Goal: Information Seeking & Learning: Learn about a topic

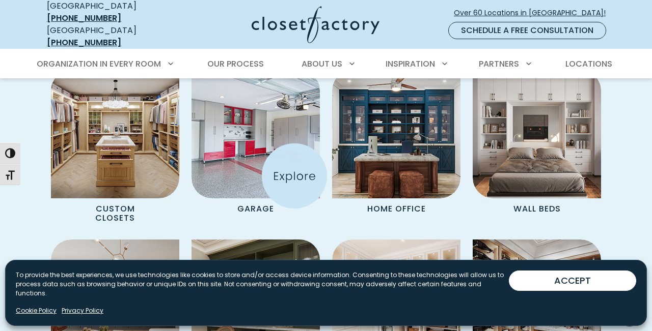
scroll to position [814, 0]
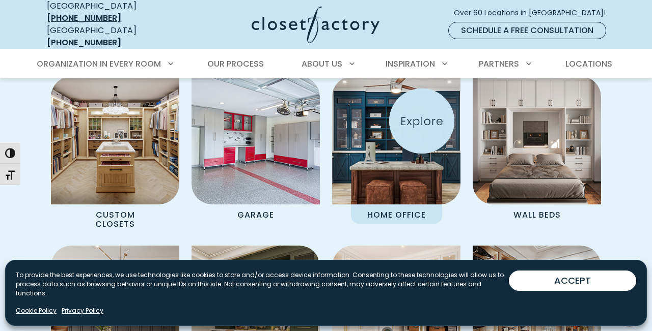
click at [420, 121] on img "Spaces Grid" at bounding box center [395, 140] width 141 height 141
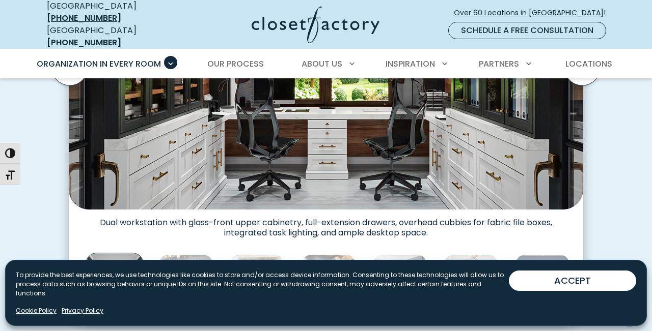
scroll to position [342, 0]
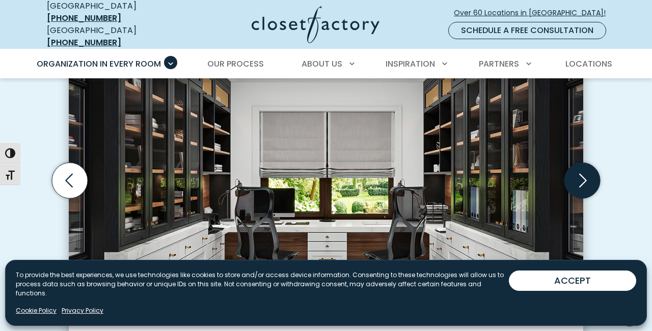
click at [585, 175] on icon "Next slide" at bounding box center [582, 180] width 36 height 36
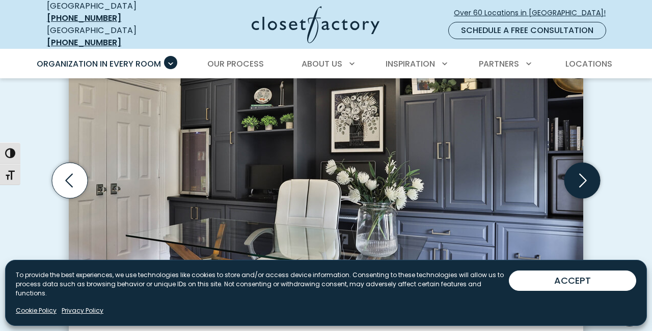
click at [585, 175] on icon "Next slide" at bounding box center [582, 180] width 36 height 36
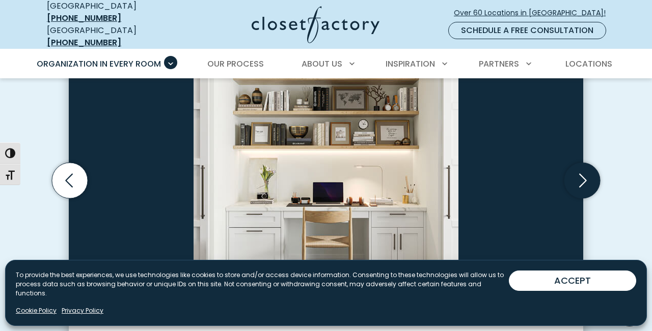
click at [585, 175] on icon "Next slide" at bounding box center [582, 180] width 36 height 36
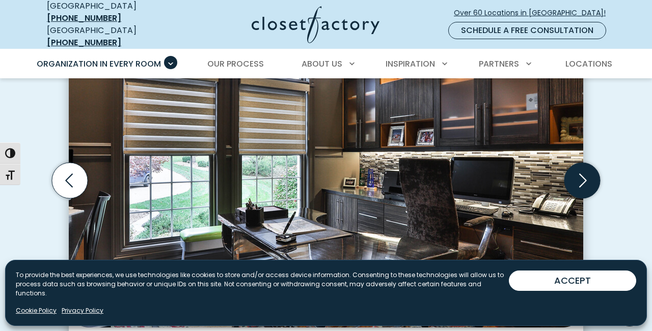
click at [585, 175] on icon "Next slide" at bounding box center [582, 180] width 36 height 36
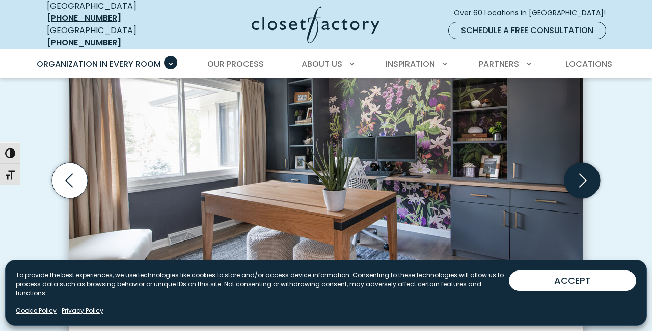
click at [585, 175] on icon "Next slide" at bounding box center [582, 180] width 36 height 36
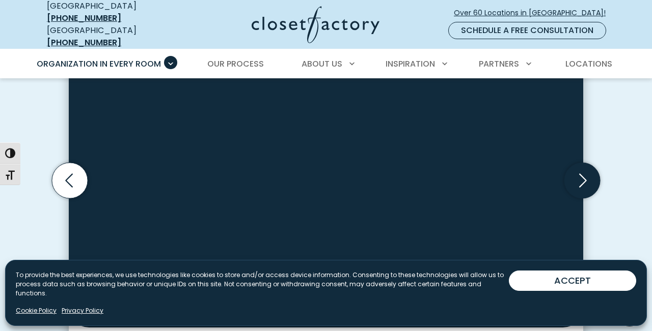
click at [585, 175] on icon "Next slide" at bounding box center [582, 180] width 36 height 36
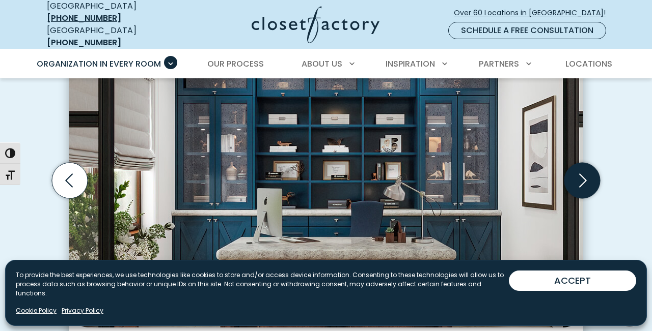
click at [585, 175] on icon "Next slide" at bounding box center [582, 180] width 36 height 36
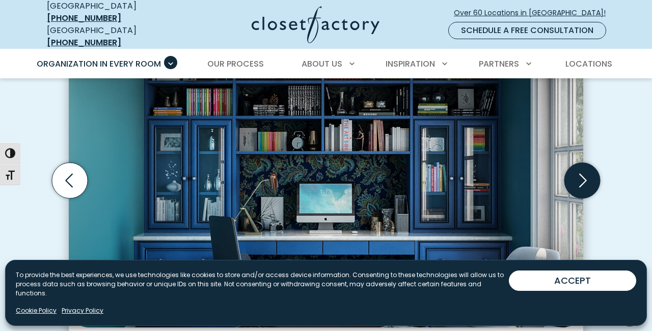
click at [585, 175] on icon "Next slide" at bounding box center [582, 180] width 36 height 36
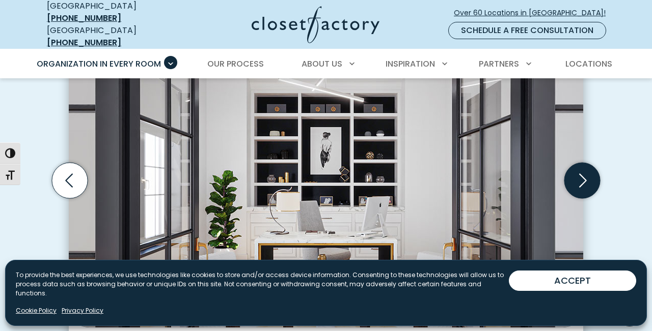
click at [585, 175] on icon "Next slide" at bounding box center [582, 180] width 36 height 36
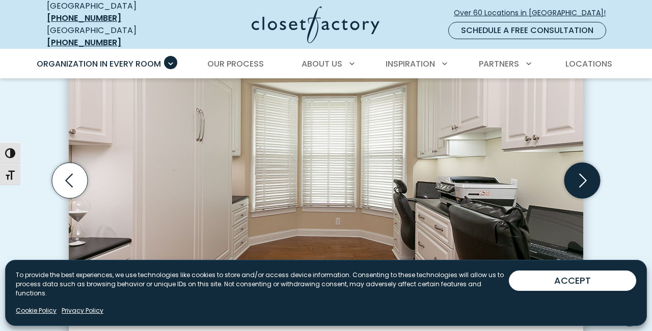
click at [585, 175] on icon "Next slide" at bounding box center [582, 180] width 36 height 36
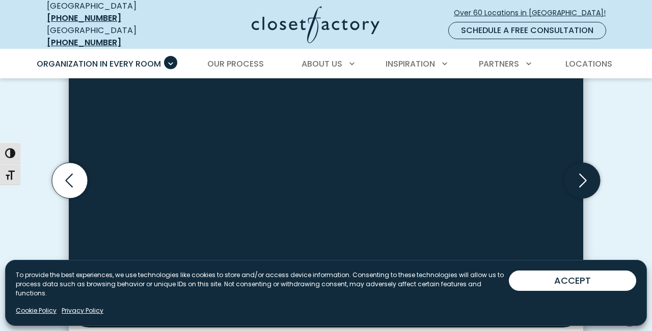
click at [585, 175] on icon "Next slide" at bounding box center [582, 180] width 36 height 36
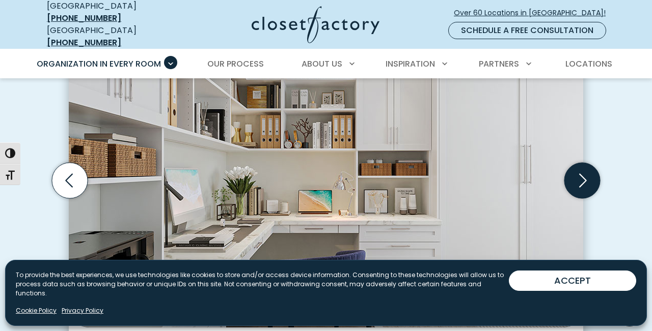
click at [585, 175] on icon "Next slide" at bounding box center [582, 180] width 36 height 36
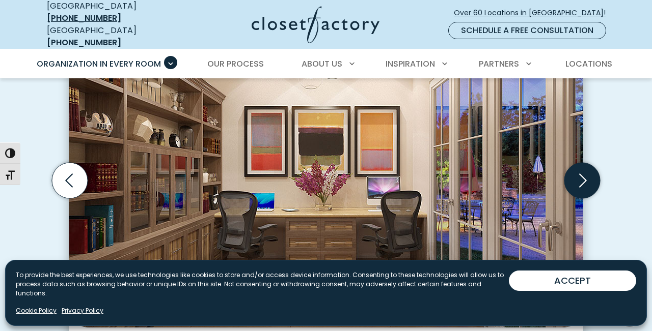
click at [585, 175] on icon "Next slide" at bounding box center [582, 180] width 36 height 36
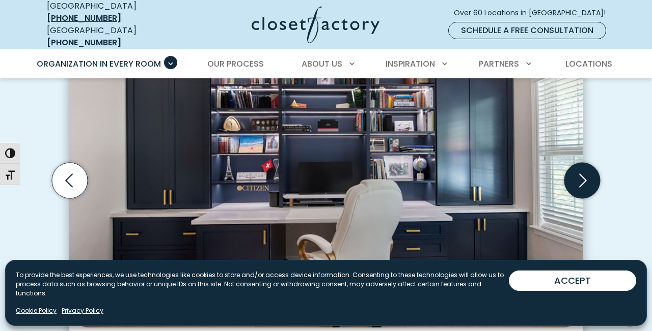
click at [585, 176] on icon "Next slide" at bounding box center [582, 180] width 36 height 36
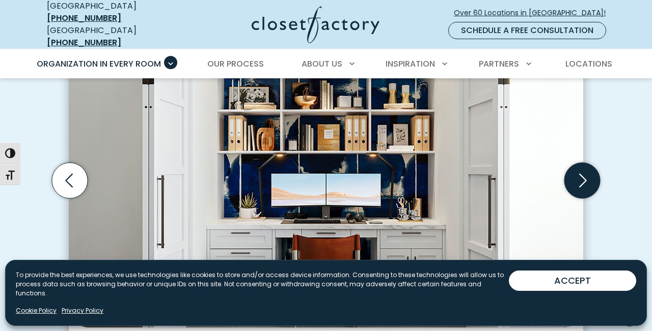
click at [586, 177] on icon "Next slide" at bounding box center [582, 180] width 36 height 36
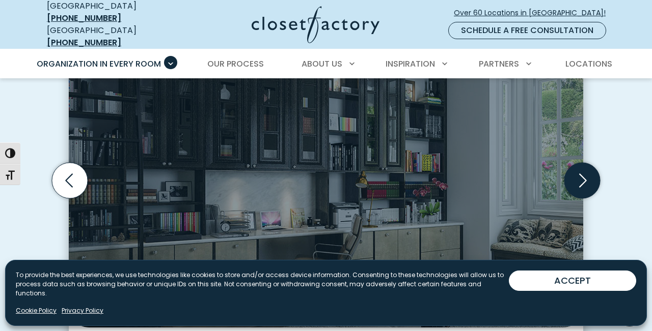
click at [586, 177] on icon "Next slide" at bounding box center [582, 180] width 36 height 36
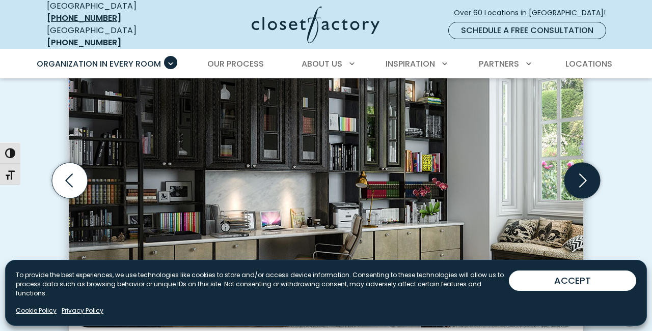
click at [586, 177] on icon "Next slide" at bounding box center [582, 180] width 36 height 36
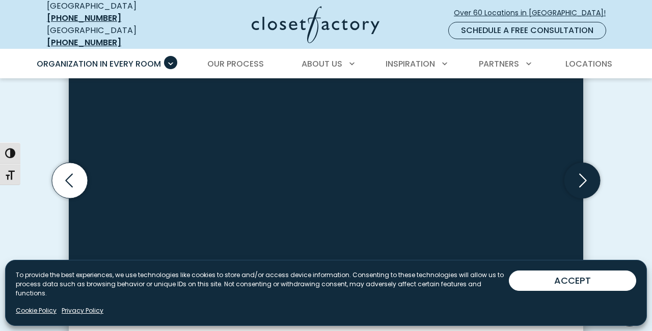
click at [586, 177] on icon "Next slide" at bounding box center [582, 180] width 36 height 36
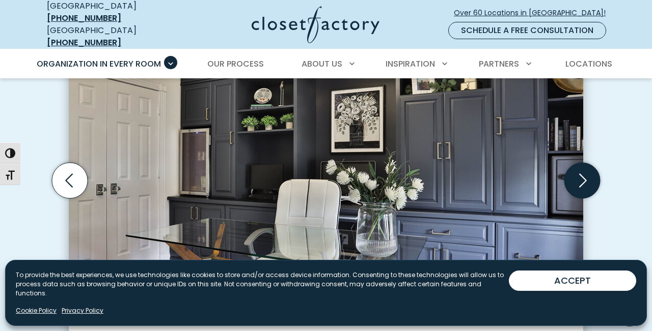
click at [586, 177] on icon "Next slide" at bounding box center [582, 180] width 36 height 36
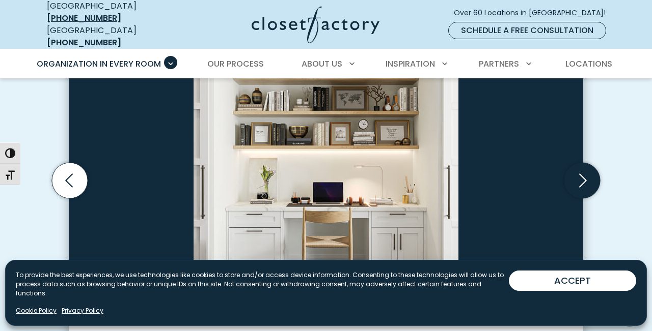
click at [586, 177] on icon "Next slide" at bounding box center [582, 180] width 36 height 36
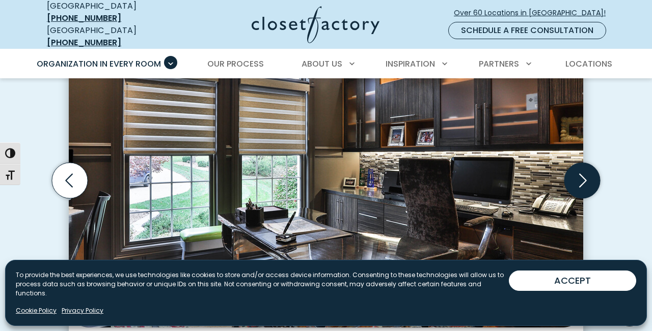
click at [586, 177] on icon "Next slide" at bounding box center [582, 180] width 36 height 36
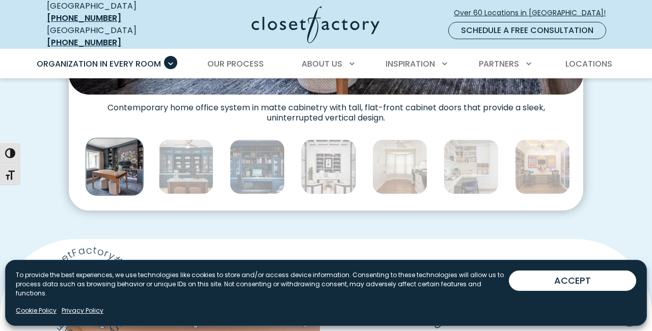
scroll to position [512, 0]
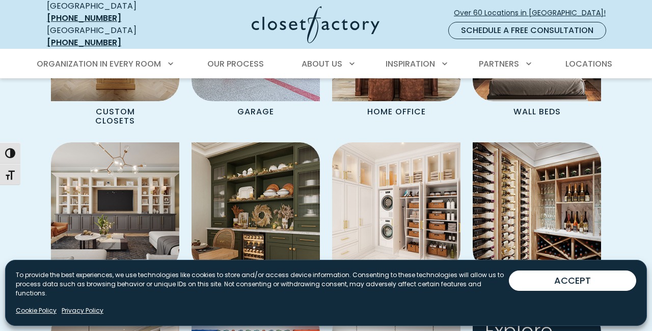
scroll to position [920, 0]
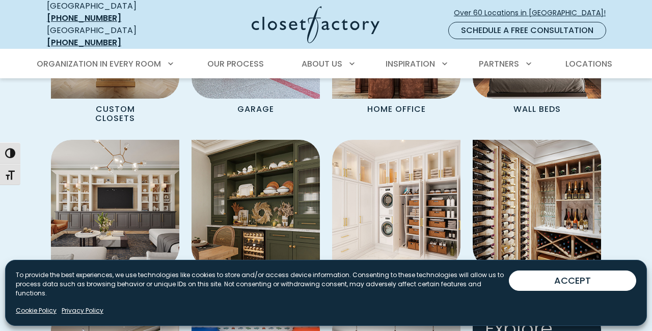
click at [261, 194] on img "Spaces Grid" at bounding box center [255, 203] width 141 height 141
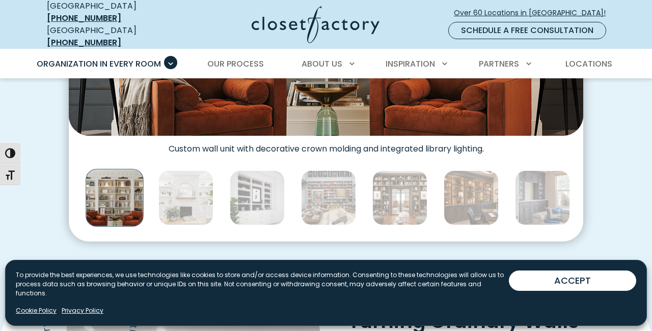
scroll to position [536, 0]
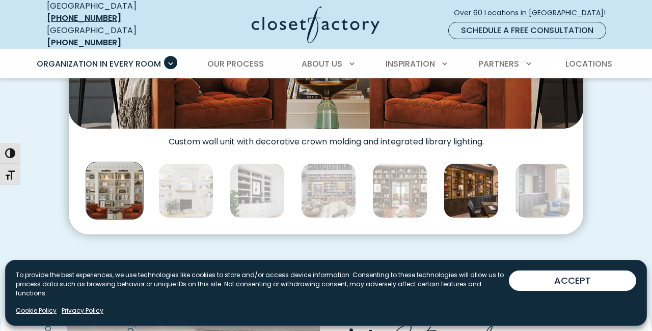
click at [466, 194] on img "Thumbnail Gallery" at bounding box center [471, 190] width 55 height 55
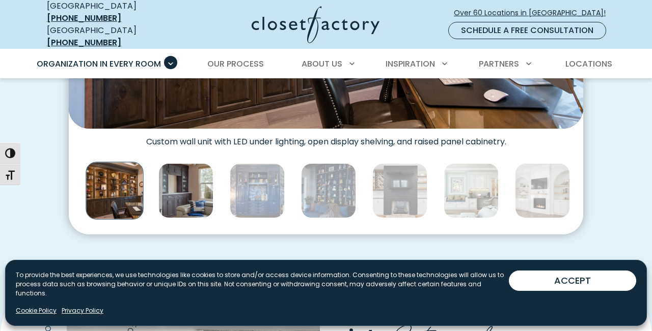
click at [190, 187] on img "Thumbnail Gallery" at bounding box center [185, 190] width 55 height 55
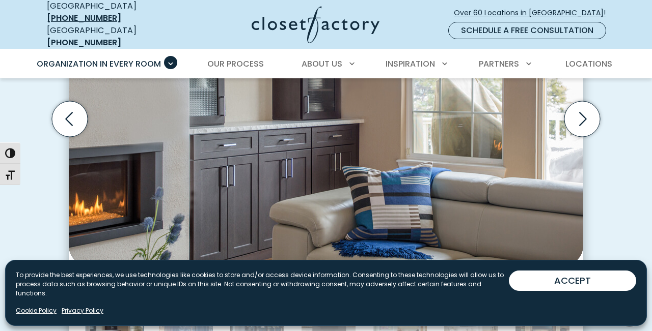
scroll to position [386, 0]
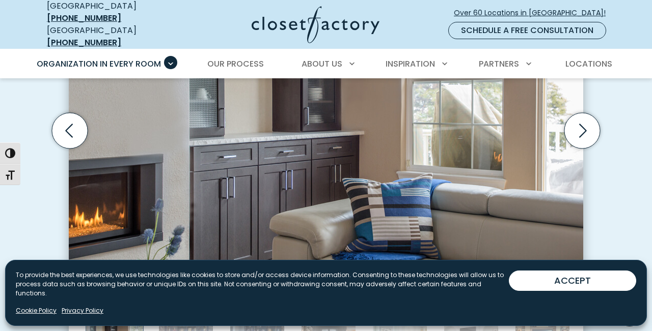
click at [435, 150] on img "Thumbnail Gallery" at bounding box center [326, 121] width 514 height 313
click at [573, 130] on icon "Next slide" at bounding box center [582, 131] width 36 height 36
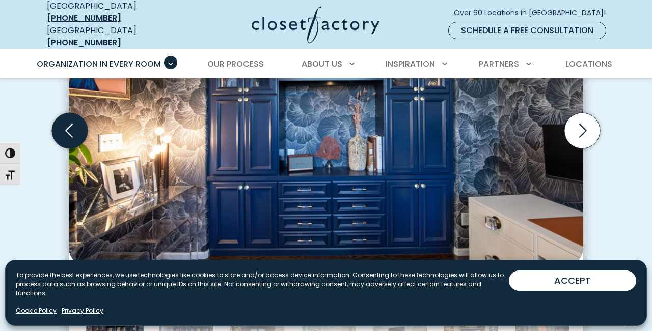
click at [68, 125] on icon "Previous slide" at bounding box center [69, 131] width 8 height 14
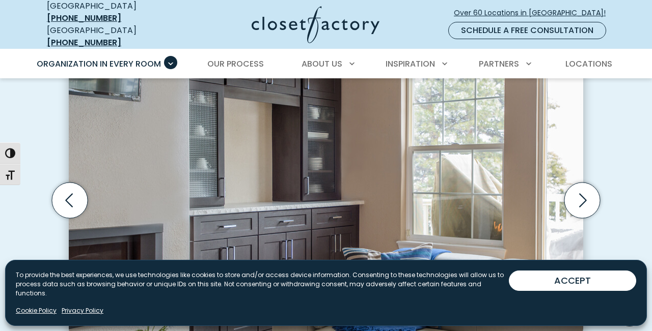
scroll to position [310, 0]
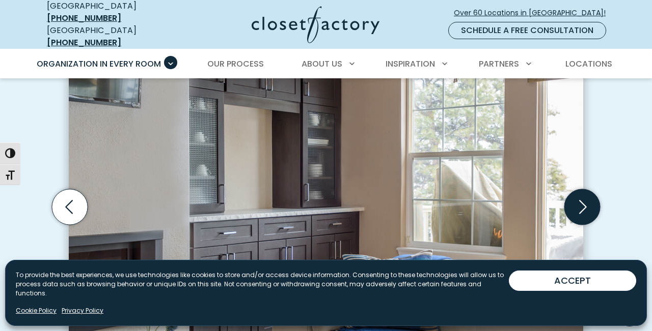
click at [577, 196] on icon "Next slide" at bounding box center [582, 207] width 36 height 36
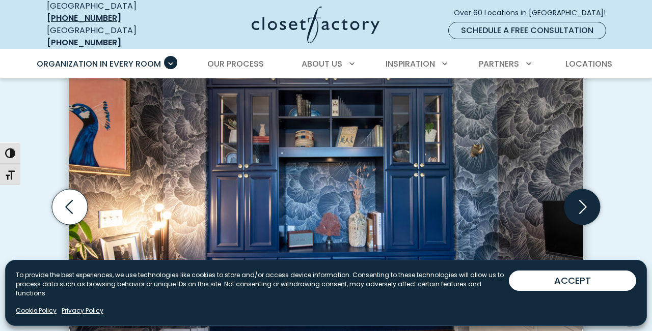
click at [577, 196] on icon "Next slide" at bounding box center [582, 207] width 36 height 36
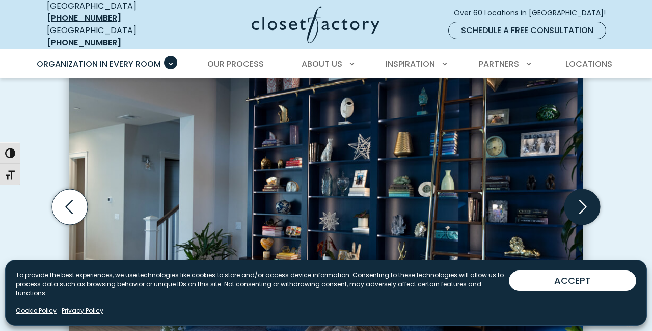
click at [575, 195] on icon "Next slide" at bounding box center [582, 207] width 36 height 36
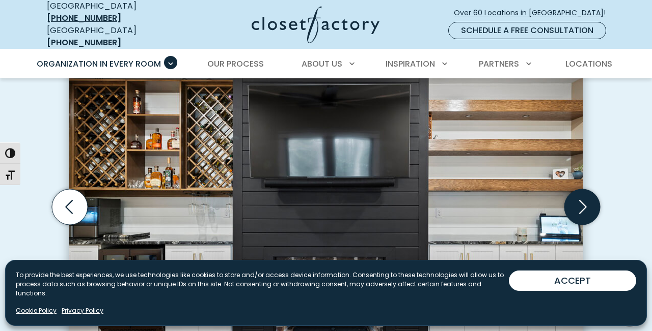
click at [575, 195] on icon "Next slide" at bounding box center [582, 207] width 36 height 36
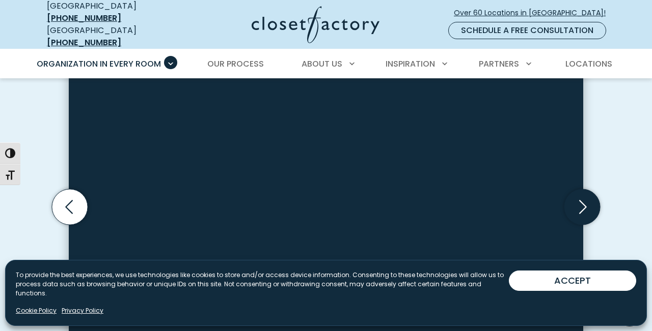
click at [575, 195] on icon "Next slide" at bounding box center [582, 207] width 36 height 36
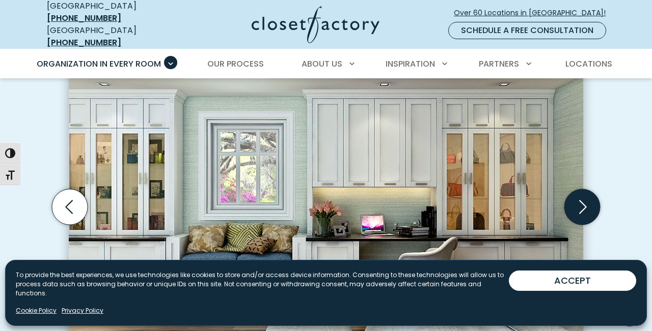
click at [575, 195] on icon "Next slide" at bounding box center [582, 207] width 36 height 36
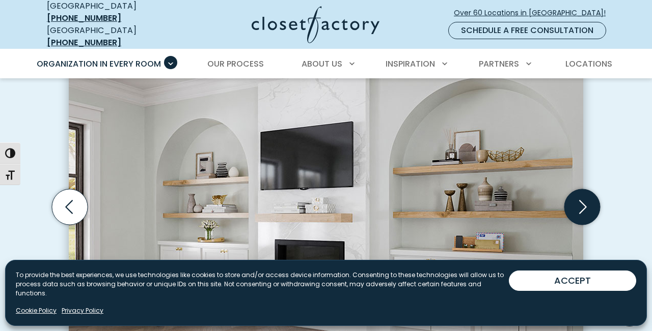
click at [575, 195] on icon "Next slide" at bounding box center [582, 207] width 36 height 36
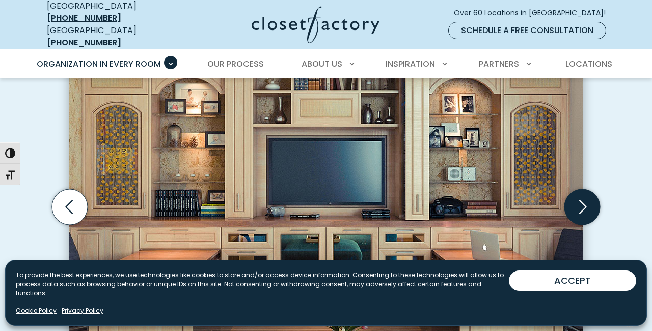
click at [575, 195] on icon "Next slide" at bounding box center [582, 207] width 36 height 36
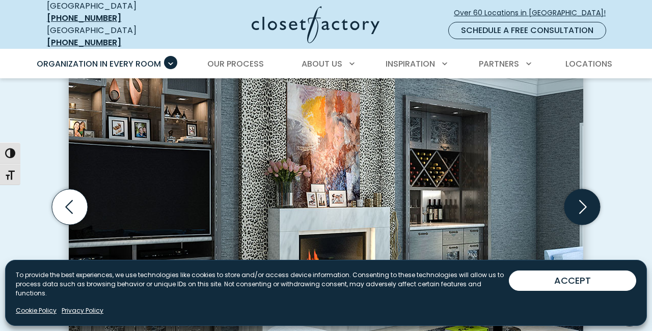
click at [575, 195] on icon "Next slide" at bounding box center [582, 207] width 36 height 36
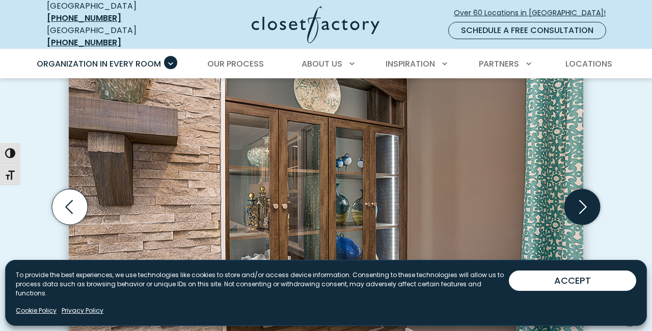
click at [575, 196] on icon "Next slide" at bounding box center [582, 207] width 36 height 36
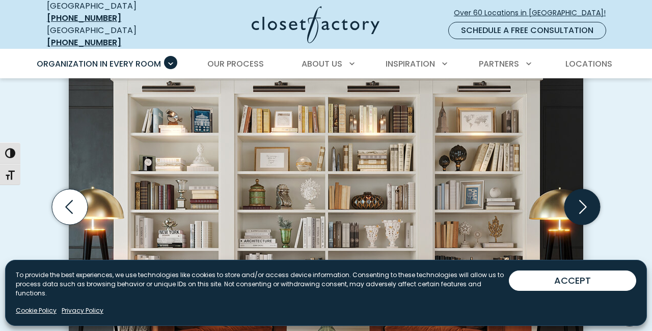
click at [575, 196] on icon "Next slide" at bounding box center [582, 207] width 36 height 36
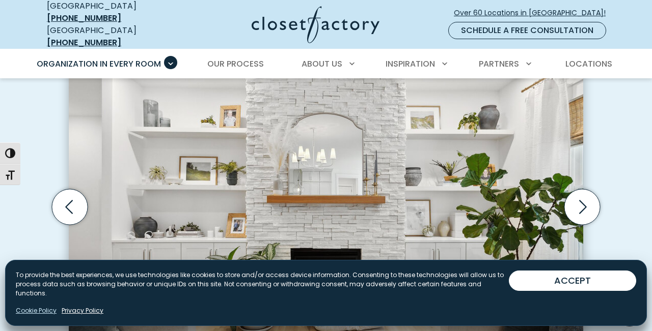
click at [21, 312] on link "Cookie Policy" at bounding box center [36, 311] width 41 height 9
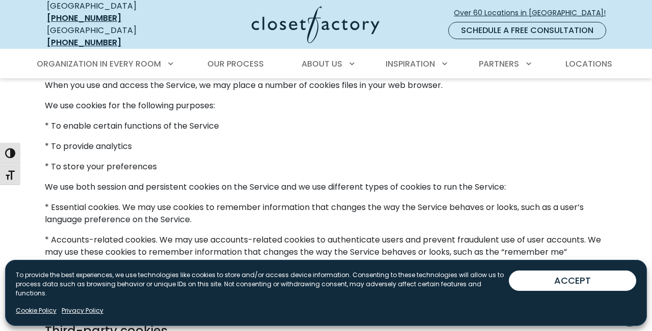
scroll to position [465, 0]
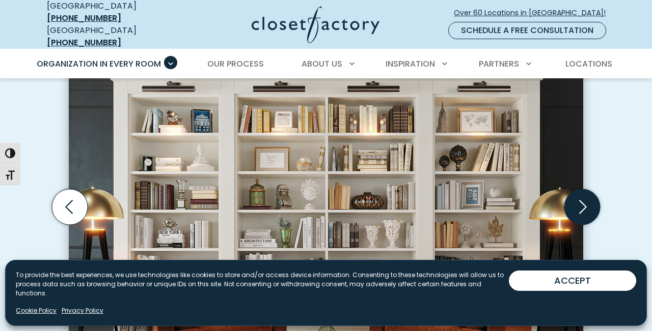
click at [586, 200] on icon "Next slide" at bounding box center [583, 207] width 8 height 14
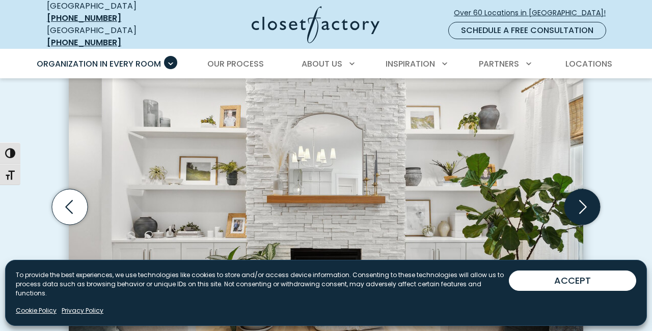
click at [586, 200] on icon "Next slide" at bounding box center [583, 207] width 8 height 14
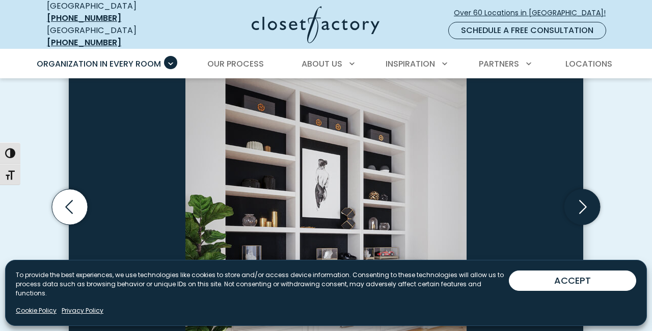
click at [586, 200] on icon "Next slide" at bounding box center [583, 207] width 8 height 14
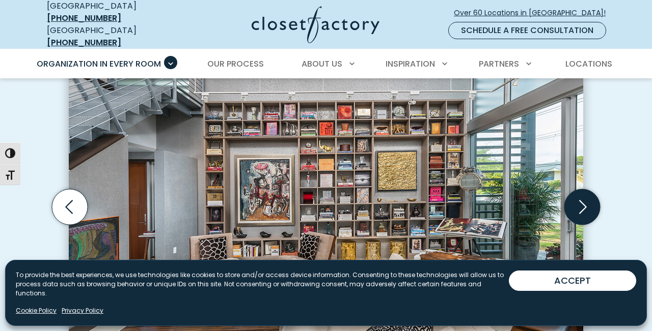
click at [586, 200] on icon "Next slide" at bounding box center [583, 207] width 8 height 14
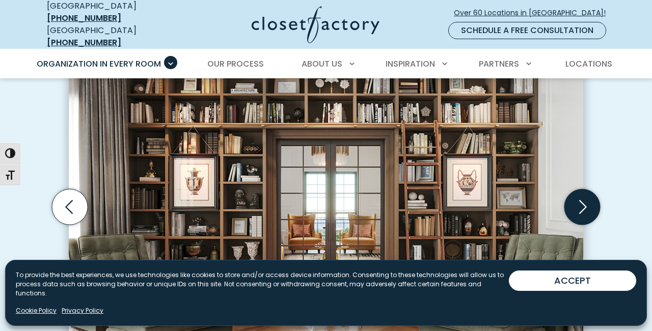
click at [586, 200] on icon "Next slide" at bounding box center [583, 207] width 8 height 14
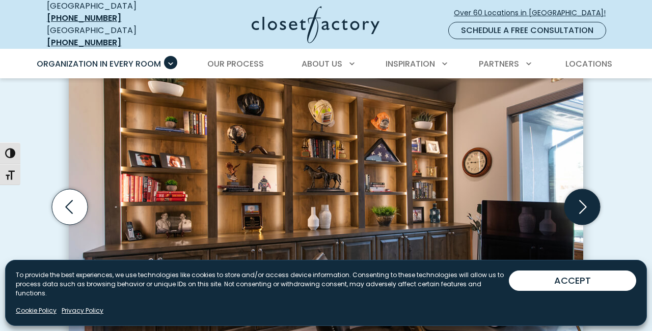
click at [586, 200] on icon "Next slide" at bounding box center [583, 207] width 8 height 14
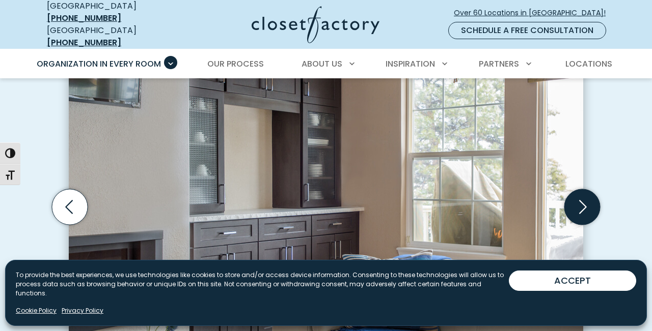
click at [586, 200] on icon "Next slide" at bounding box center [583, 207] width 8 height 14
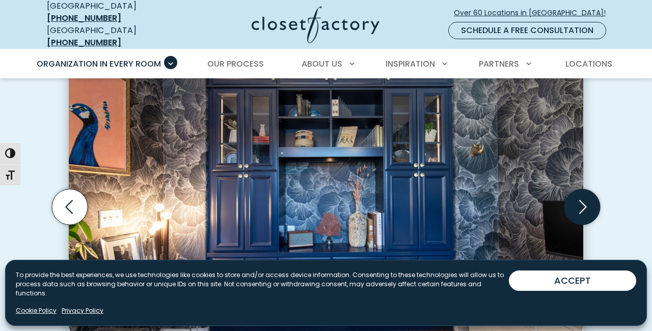
click at [586, 200] on icon "Next slide" at bounding box center [583, 207] width 8 height 14
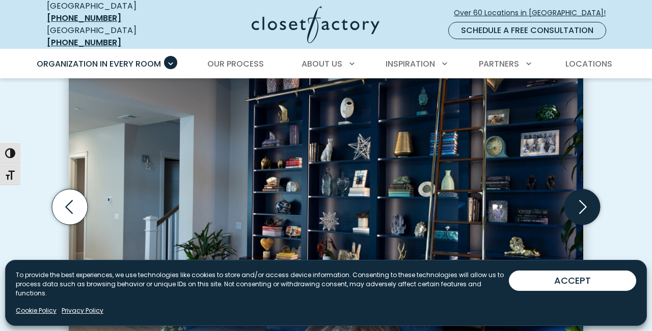
click at [586, 200] on icon "Next slide" at bounding box center [583, 207] width 8 height 14
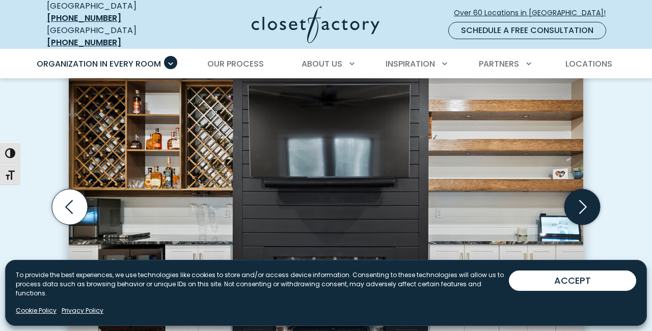
click at [586, 200] on icon "Next slide" at bounding box center [583, 207] width 8 height 14
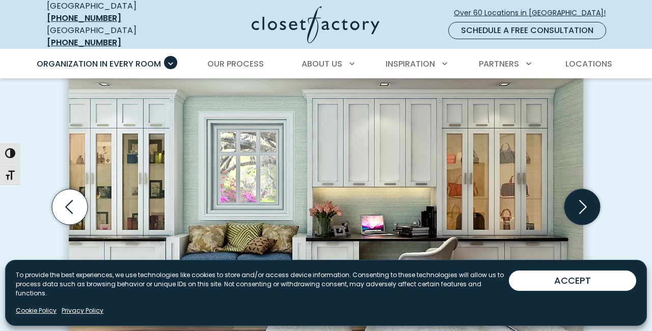
click at [586, 200] on icon "Next slide" at bounding box center [583, 207] width 8 height 14
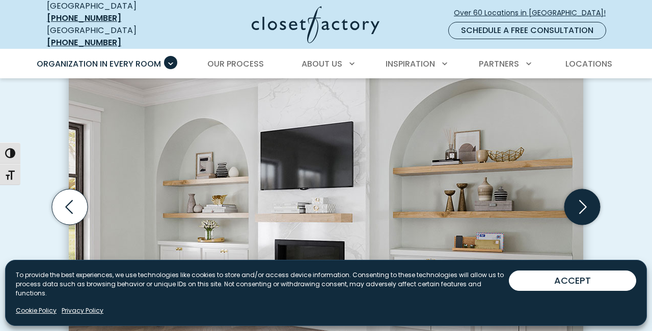
click at [586, 200] on icon "Next slide" at bounding box center [583, 207] width 8 height 14
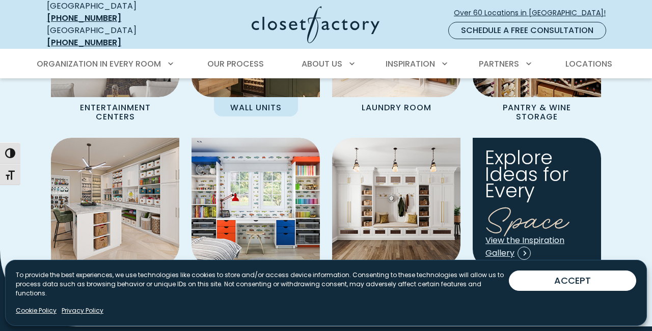
scroll to position [1099, 0]
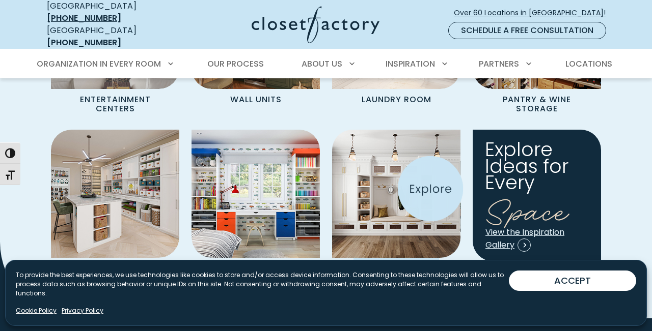
click at [430, 189] on img "Spaces Grid" at bounding box center [395, 194] width 141 height 141
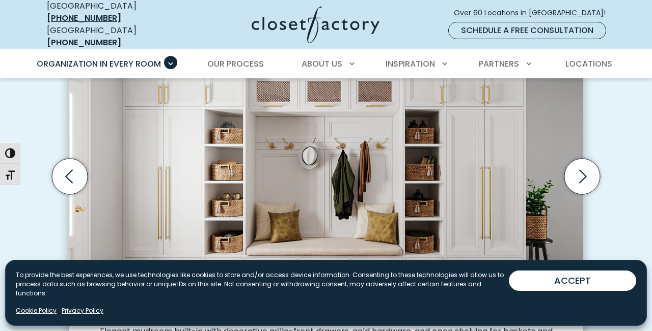
scroll to position [351, 0]
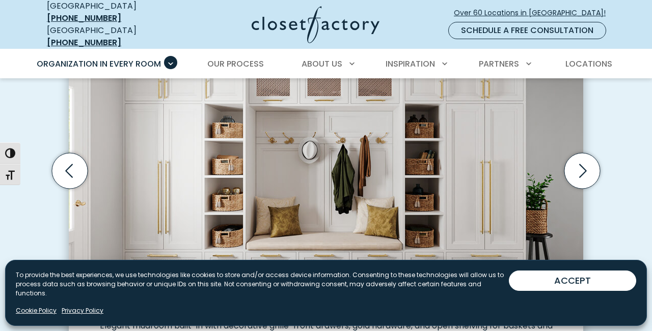
drag, startPoint x: 591, startPoint y: 163, endPoint x: 603, endPoint y: 188, distance: 27.6
click at [603, 188] on div "Custom Mudrooms for Every Home, Budget, and Lifestyle Mudroom wall unit with fu…" at bounding box center [326, 182] width 574 height 494
click at [590, 163] on icon "Next slide" at bounding box center [582, 171] width 36 height 36
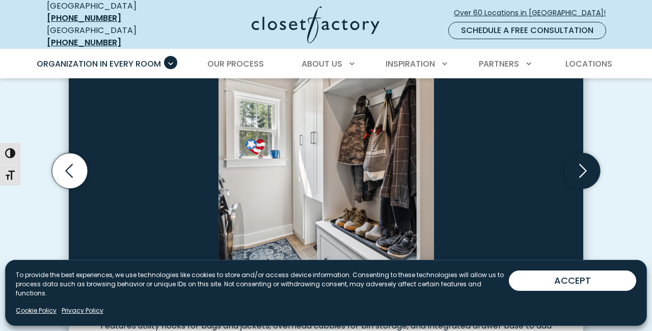
click at [590, 163] on icon "Next slide" at bounding box center [582, 171] width 36 height 36
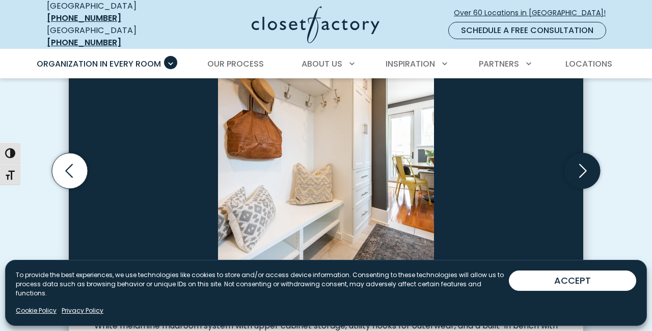
click at [590, 163] on icon "Next slide" at bounding box center [582, 171] width 36 height 36
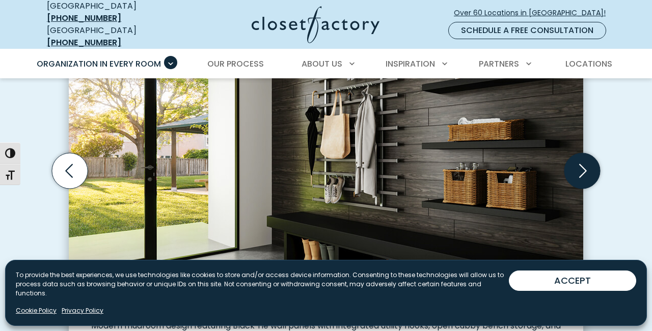
click at [590, 163] on icon "Next slide" at bounding box center [582, 171] width 36 height 36
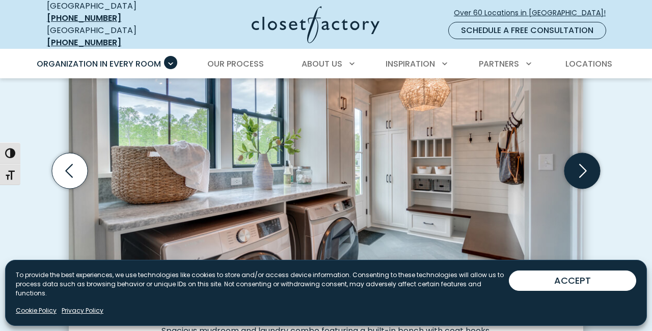
click at [590, 163] on icon "Next slide" at bounding box center [582, 171] width 36 height 36
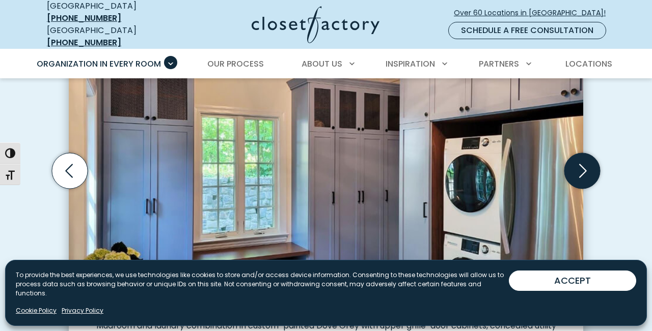
click at [590, 163] on icon "Next slide" at bounding box center [582, 171] width 36 height 36
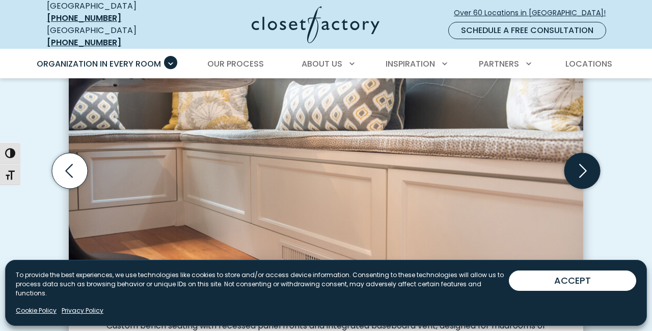
click at [590, 163] on icon "Next slide" at bounding box center [582, 171] width 36 height 36
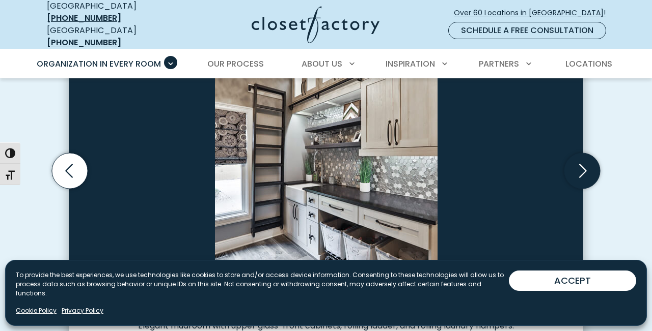
click at [590, 163] on icon "Next slide" at bounding box center [582, 171] width 36 height 36
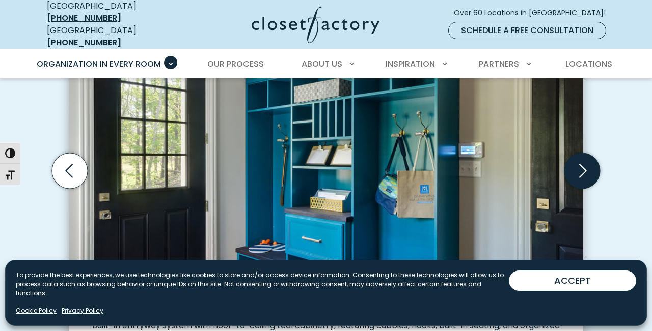
click at [590, 163] on icon "Next slide" at bounding box center [582, 171] width 36 height 36
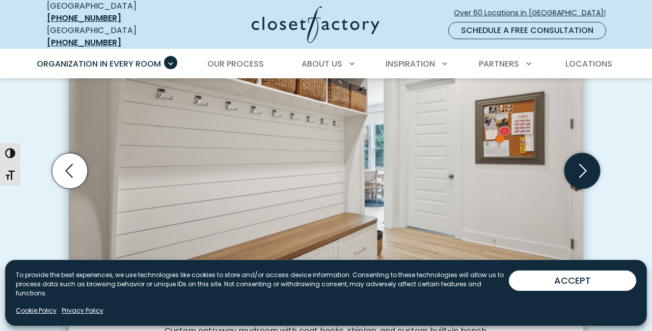
click at [590, 163] on icon "Next slide" at bounding box center [582, 171] width 36 height 36
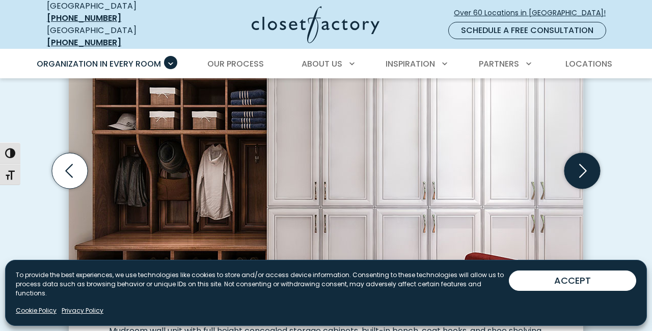
click at [590, 163] on icon "Next slide" at bounding box center [582, 171] width 36 height 36
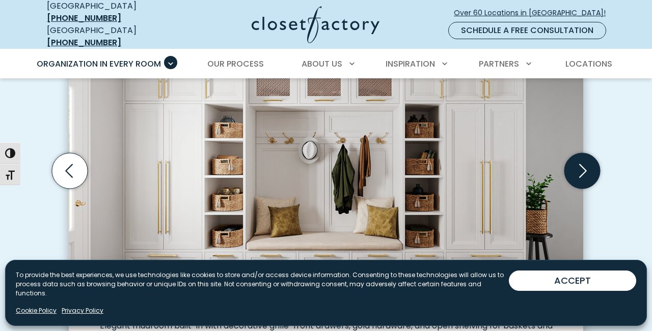
click at [590, 163] on icon "Next slide" at bounding box center [582, 171] width 36 height 36
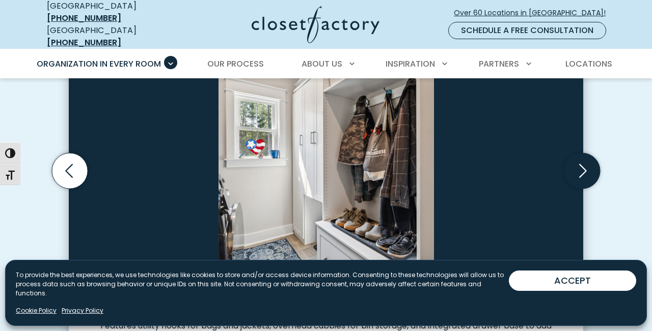
click at [590, 163] on icon "Next slide" at bounding box center [582, 171] width 36 height 36
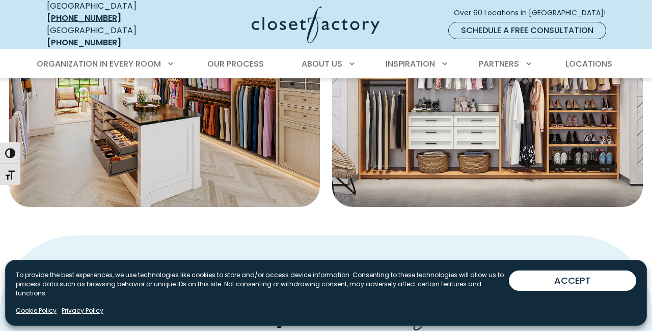
scroll to position [479, 0]
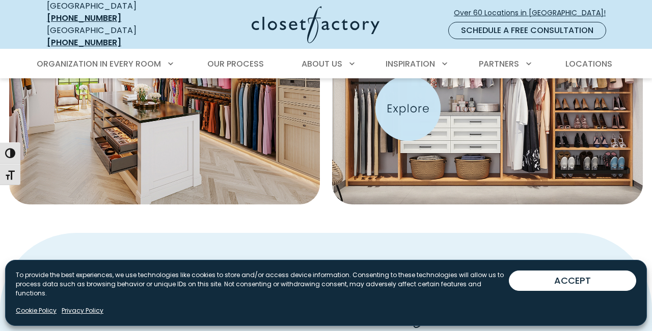
click at [408, 108] on img "Featured Images" at bounding box center [488, 82] width 342 height 269
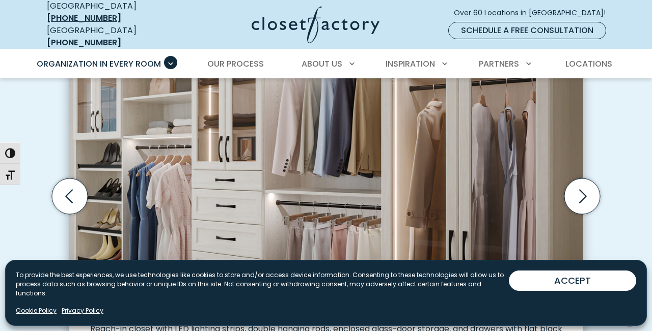
scroll to position [301, 0]
click at [582, 201] on icon "Next slide" at bounding box center [582, 197] width 36 height 36
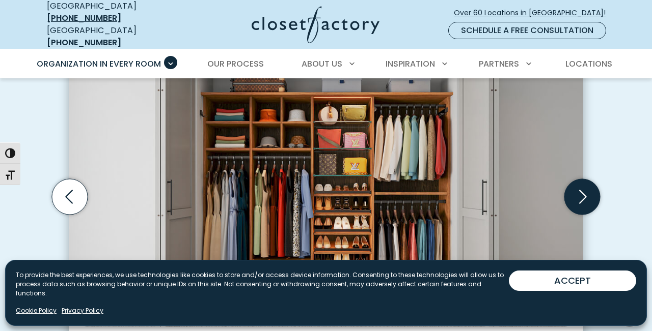
click at [582, 201] on icon "Next slide" at bounding box center [582, 197] width 36 height 36
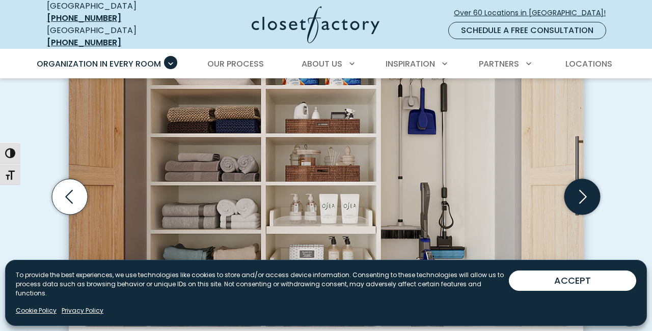
click at [582, 201] on icon "Next slide" at bounding box center [582, 197] width 36 height 36
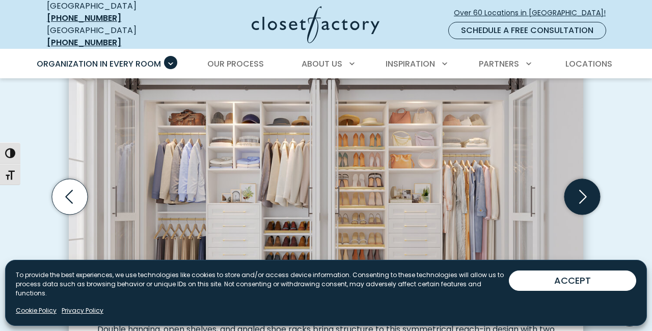
click at [582, 201] on icon "Next slide" at bounding box center [582, 197] width 36 height 36
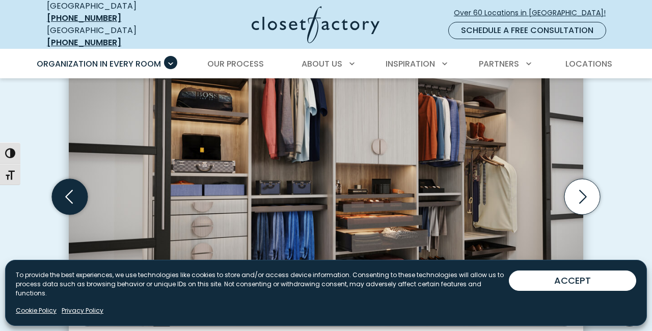
click at [76, 189] on icon "Previous slide" at bounding box center [70, 197] width 36 height 36
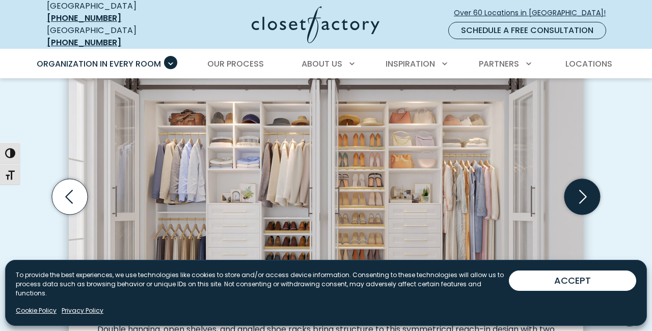
click at [584, 190] on icon "Next slide" at bounding box center [583, 197] width 8 height 14
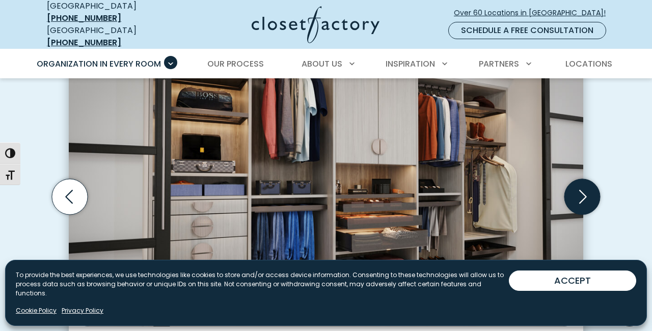
click at [584, 190] on icon "Next slide" at bounding box center [583, 197] width 8 height 14
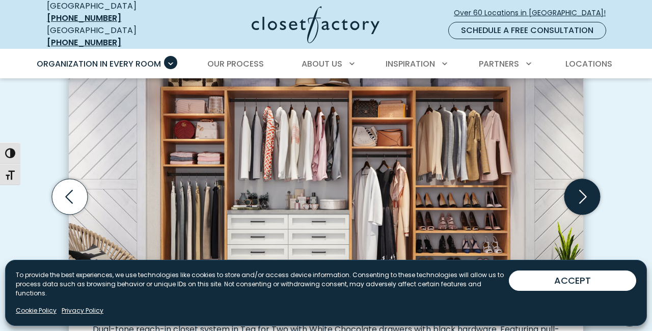
click at [584, 190] on icon "Next slide" at bounding box center [583, 197] width 8 height 14
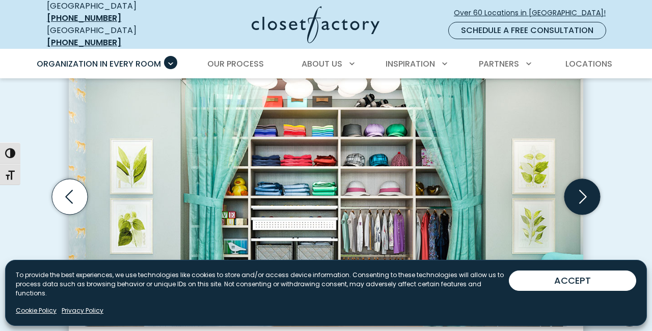
click at [584, 190] on icon "Next slide" at bounding box center [583, 197] width 8 height 14
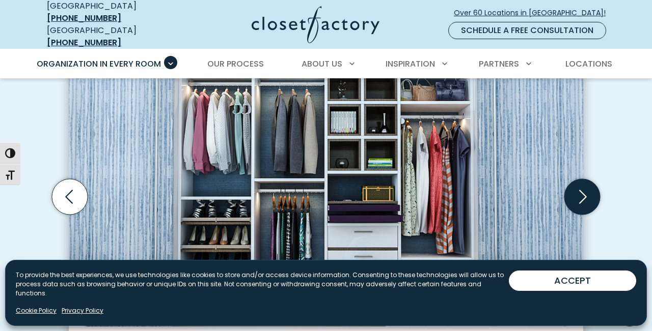
click at [584, 190] on icon "Next slide" at bounding box center [583, 197] width 8 height 14
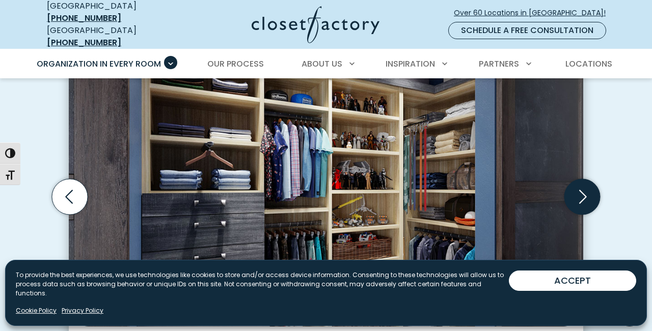
click at [584, 190] on icon "Next slide" at bounding box center [583, 197] width 8 height 14
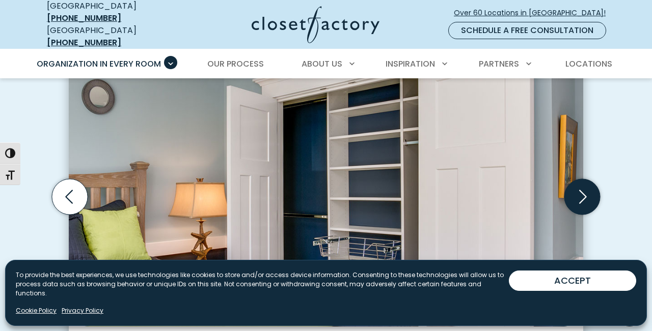
click at [584, 188] on icon "Next slide" at bounding box center [582, 197] width 36 height 36
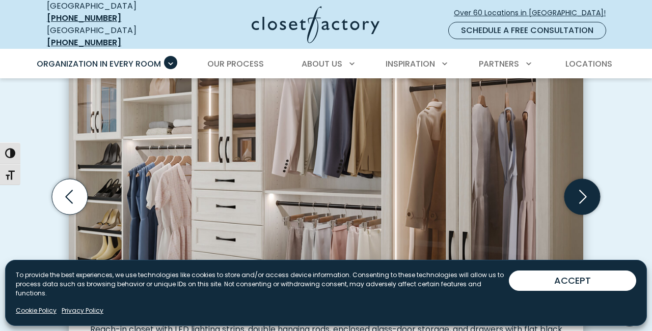
click at [584, 188] on icon "Next slide" at bounding box center [582, 197] width 36 height 36
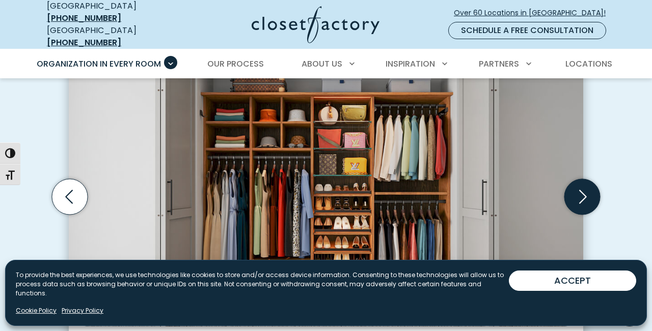
click at [584, 190] on icon "Next slide" at bounding box center [583, 197] width 8 height 14
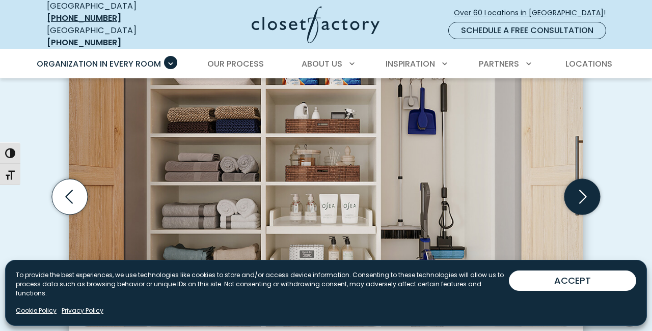
click at [584, 190] on icon "Next slide" at bounding box center [583, 197] width 8 height 14
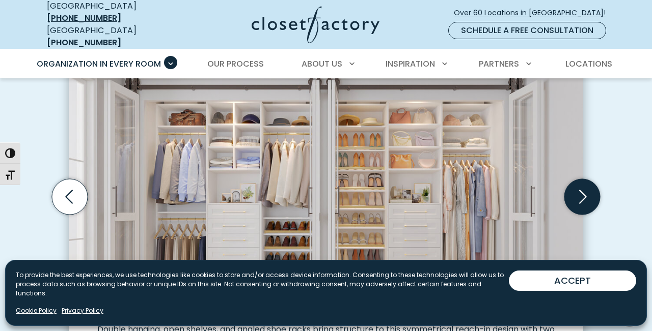
click at [584, 188] on icon "Next slide" at bounding box center [582, 197] width 36 height 36
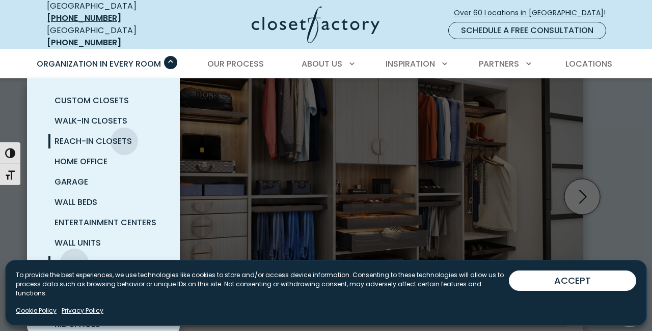
click at [74, 258] on span "Laundry Room" at bounding box center [86, 264] width 64 height 12
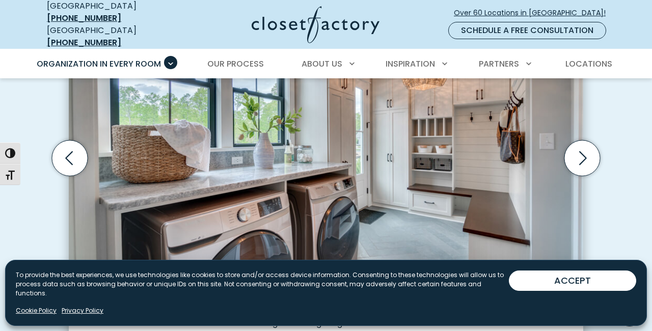
scroll to position [362, 0]
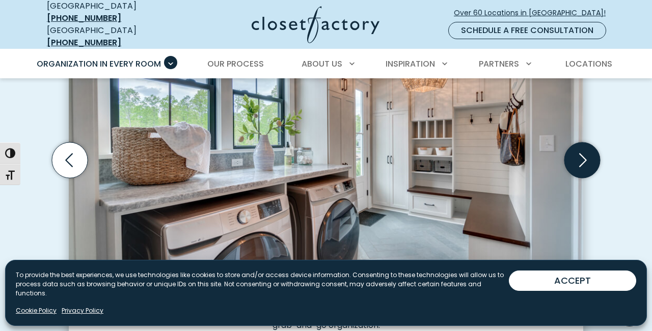
click at [584, 160] on icon "Next slide" at bounding box center [582, 160] width 36 height 36
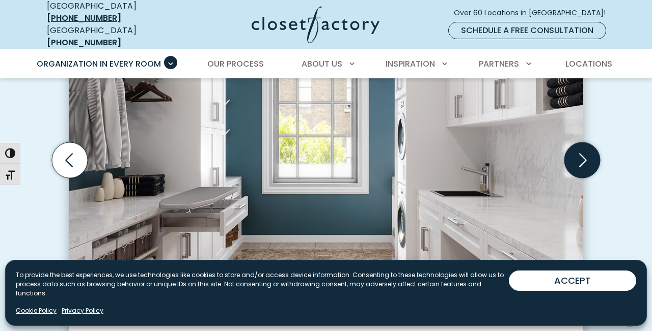
click at [584, 159] on icon "Next slide" at bounding box center [582, 160] width 36 height 36
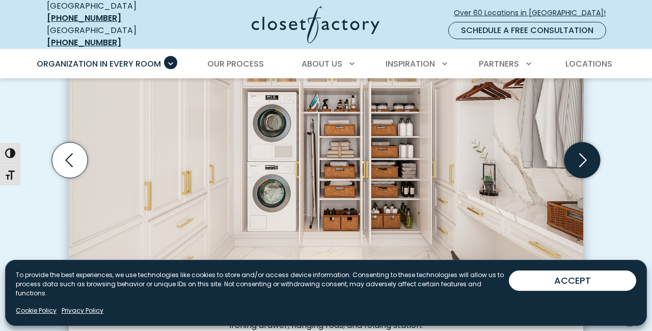
click at [584, 159] on icon "Next slide" at bounding box center [582, 160] width 36 height 36
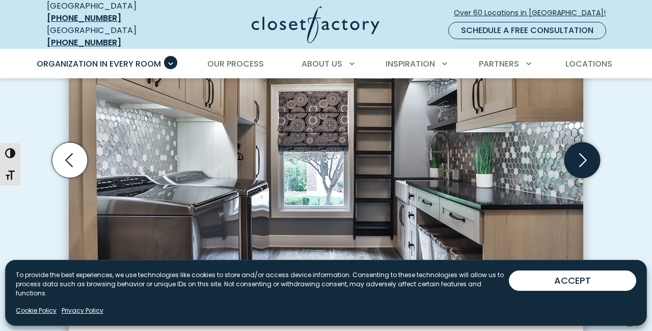
click at [584, 159] on icon "Next slide" at bounding box center [582, 160] width 36 height 36
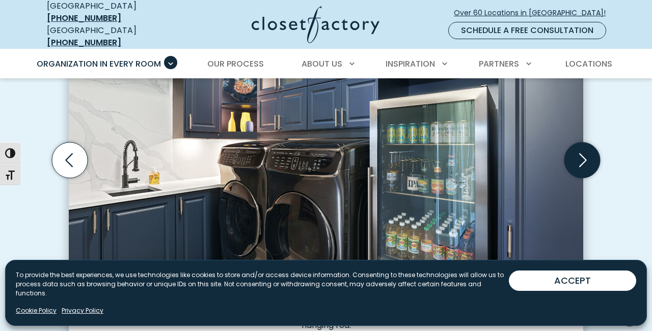
click at [584, 159] on icon "Next slide" at bounding box center [582, 160] width 36 height 36
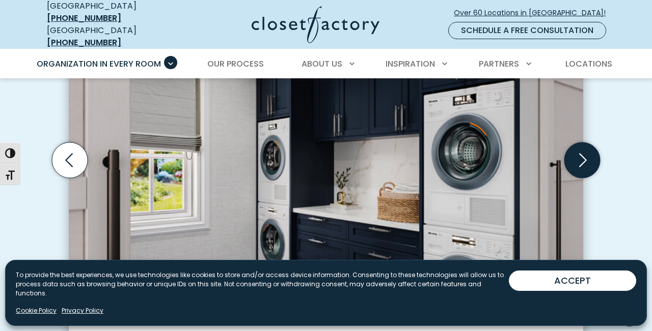
click at [584, 160] on icon "Next slide" at bounding box center [582, 160] width 36 height 36
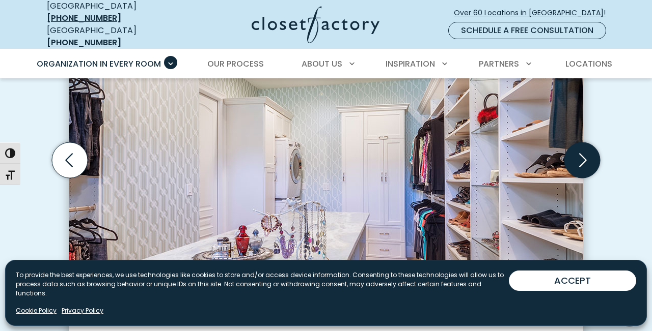
click at [584, 160] on icon "Next slide" at bounding box center [582, 160] width 36 height 36
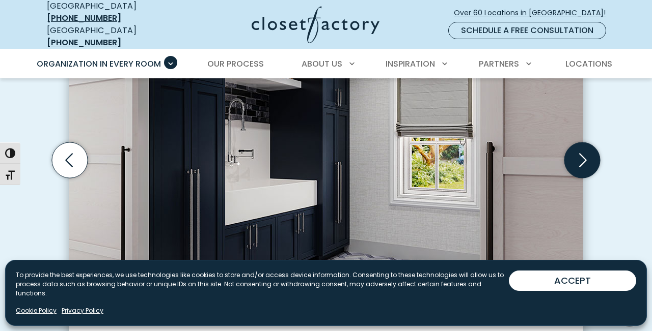
click at [584, 160] on icon "Next slide" at bounding box center [582, 160] width 36 height 36
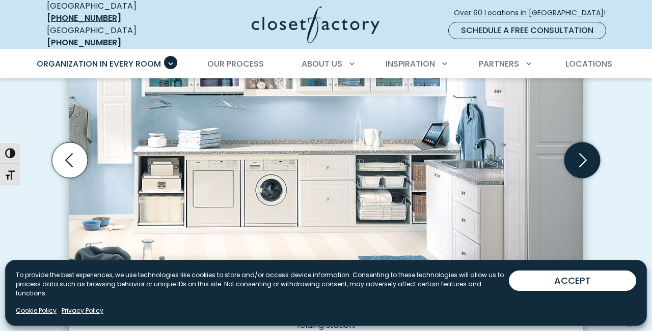
click at [584, 160] on icon "Next slide" at bounding box center [582, 160] width 36 height 36
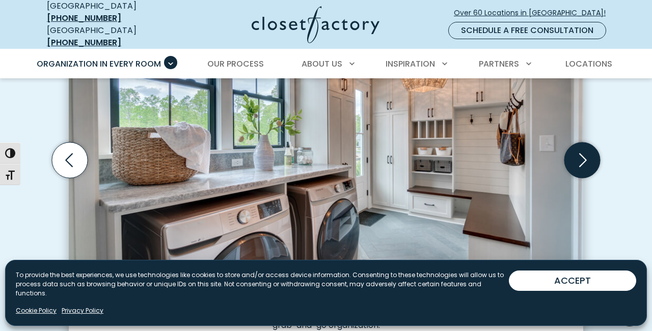
click at [584, 160] on icon "Next slide" at bounding box center [582, 160] width 36 height 36
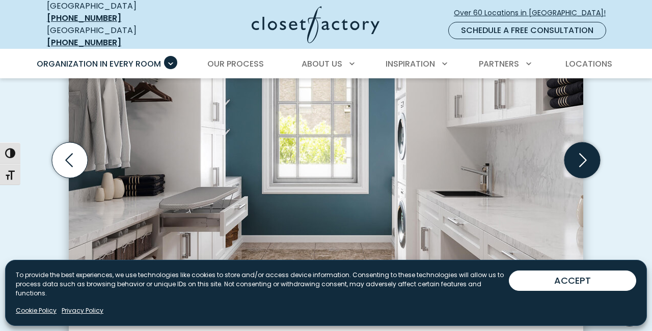
click at [588, 152] on icon "Next slide" at bounding box center [582, 160] width 36 height 36
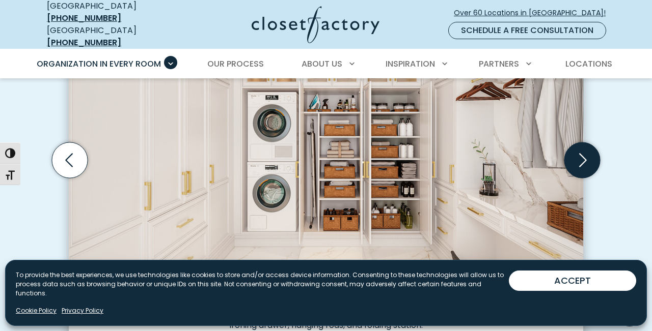
click at [589, 153] on icon "Next slide" at bounding box center [582, 160] width 36 height 36
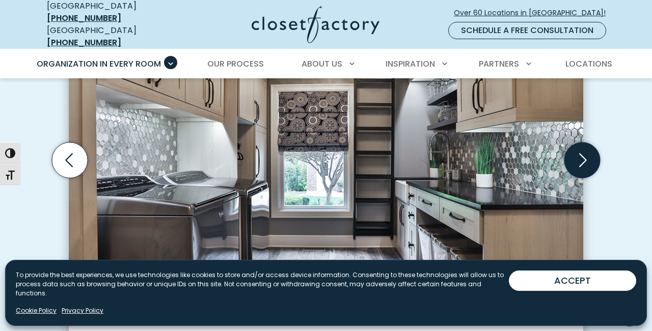
click at [589, 153] on icon "Next slide" at bounding box center [582, 160] width 36 height 36
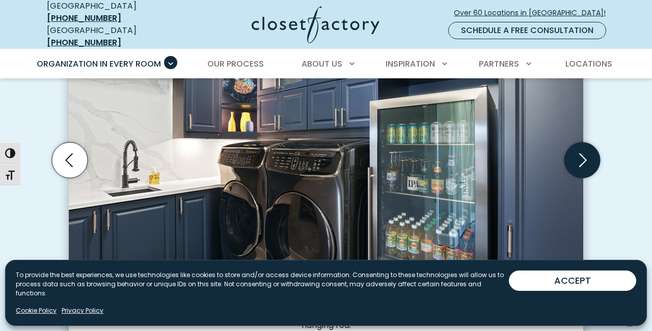
click at [589, 153] on icon "Next slide" at bounding box center [582, 160] width 36 height 36
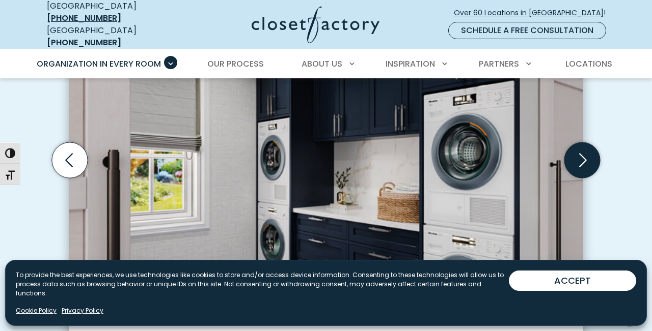
click at [589, 153] on icon "Next slide" at bounding box center [582, 160] width 36 height 36
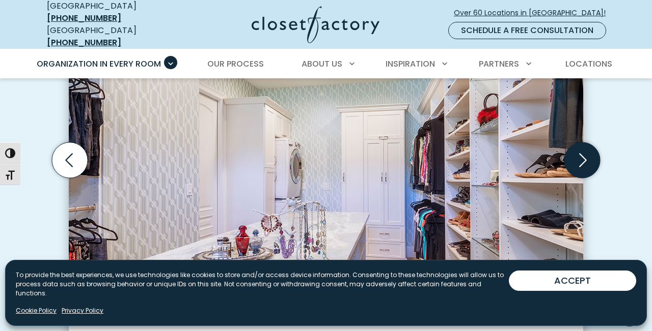
click at [589, 153] on icon "Next slide" at bounding box center [582, 160] width 36 height 36
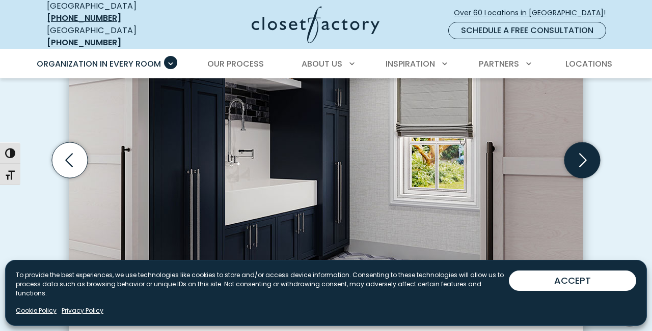
click at [589, 153] on icon "Next slide" at bounding box center [582, 160] width 36 height 36
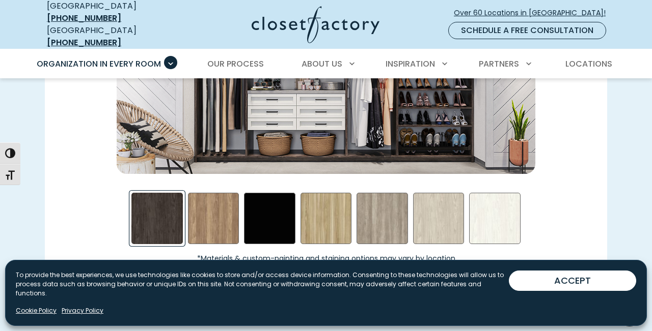
scroll to position [1433, 0]
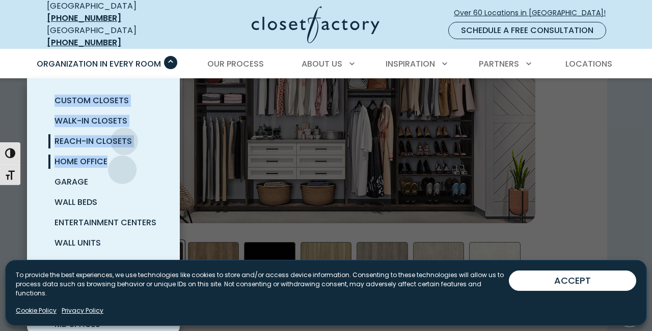
drag, startPoint x: 164, startPoint y: 55, endPoint x: 122, endPoint y: 162, distance: 115.5
click at [122, 78] on div "Organization in Every Room Custom Closets Walk-In Closets Reach-In Closets Home…" at bounding box center [104, 64] width 148 height 29
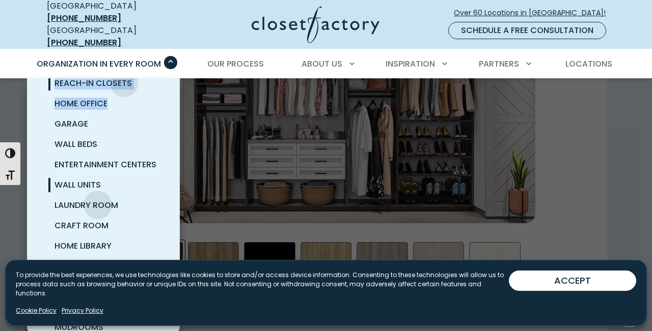
scroll to position [69, 0]
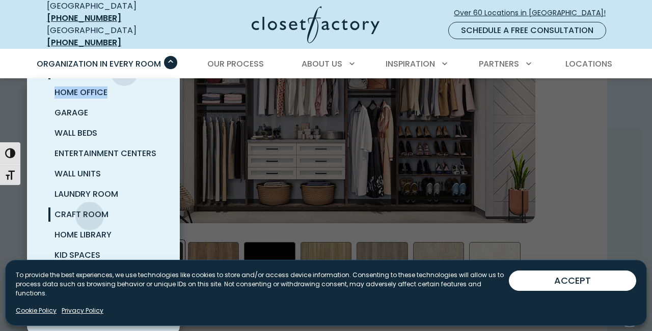
click at [90, 209] on span "Craft Room" at bounding box center [81, 215] width 54 height 12
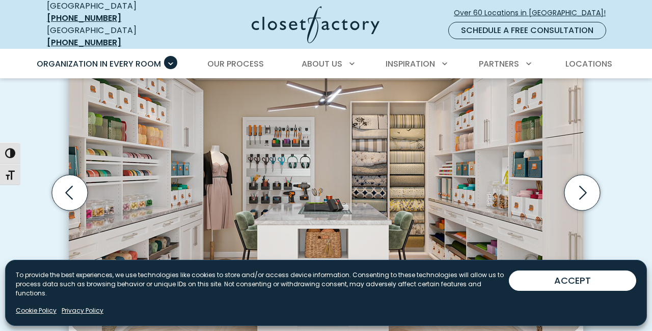
scroll to position [330, 0]
click at [576, 188] on icon "Next slide" at bounding box center [582, 192] width 36 height 36
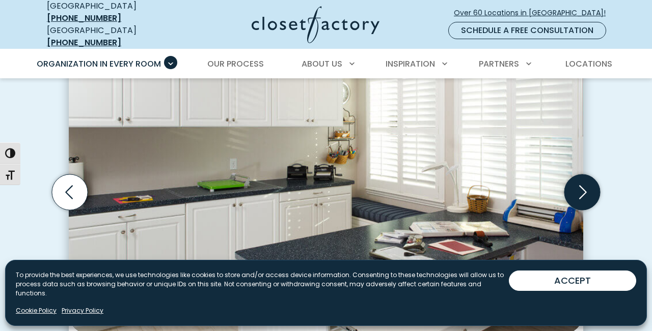
click at [576, 188] on icon "Next slide" at bounding box center [582, 192] width 36 height 36
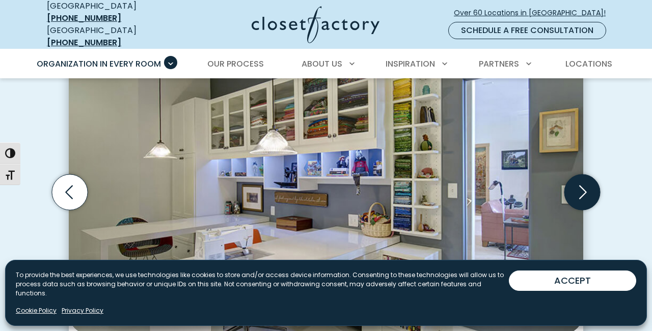
click at [576, 188] on icon "Next slide" at bounding box center [582, 192] width 36 height 36
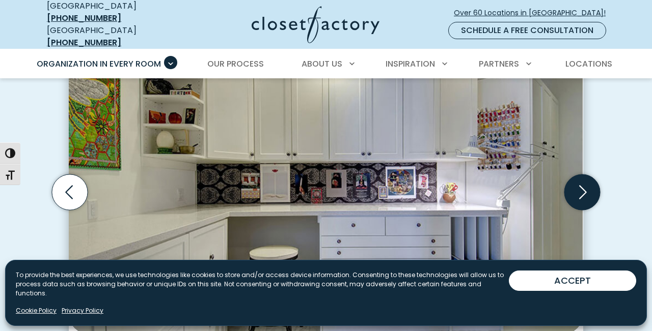
click at [576, 188] on icon "Next slide" at bounding box center [582, 192] width 36 height 36
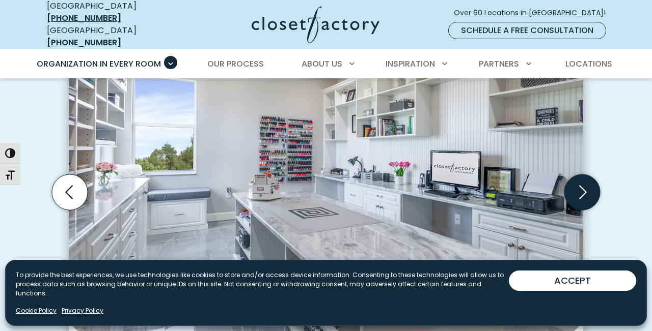
click at [576, 188] on icon "Next slide" at bounding box center [582, 192] width 36 height 36
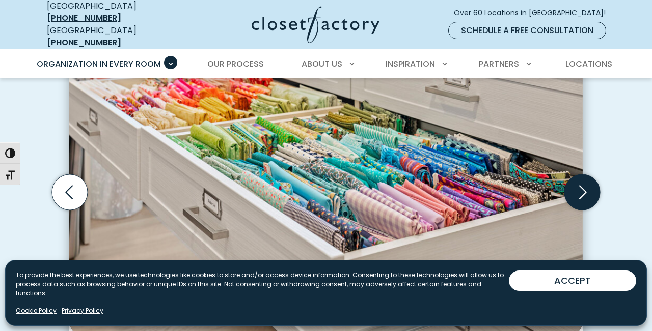
click at [576, 188] on icon "Next slide" at bounding box center [582, 192] width 36 height 36
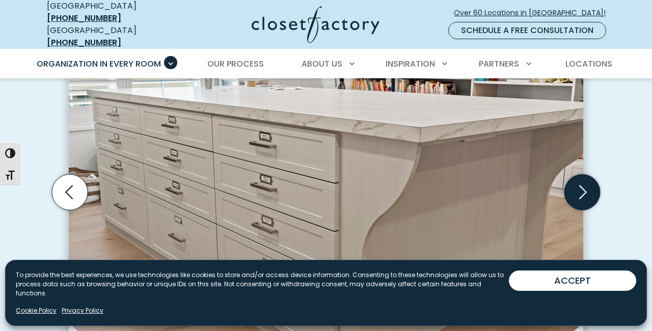
click at [576, 188] on icon "Next slide" at bounding box center [582, 192] width 36 height 36
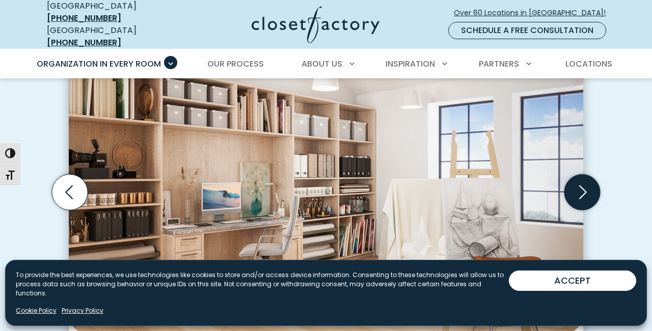
click at [576, 188] on icon "Next slide" at bounding box center [582, 192] width 36 height 36
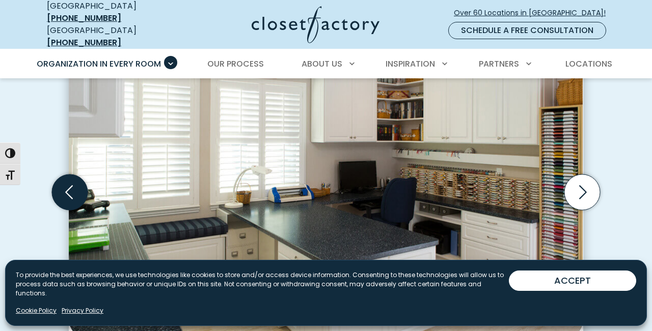
click at [72, 181] on icon "Previous slide" at bounding box center [70, 192] width 36 height 36
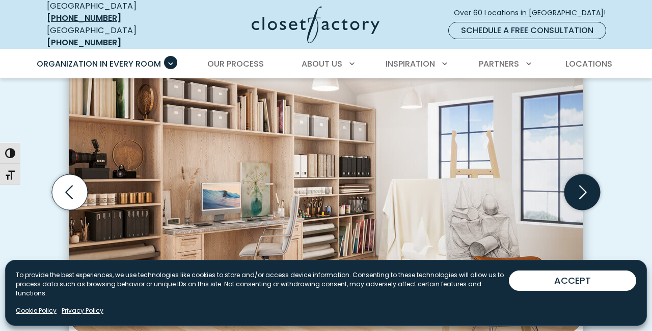
click at [582, 189] on icon "Next slide" at bounding box center [583, 192] width 8 height 14
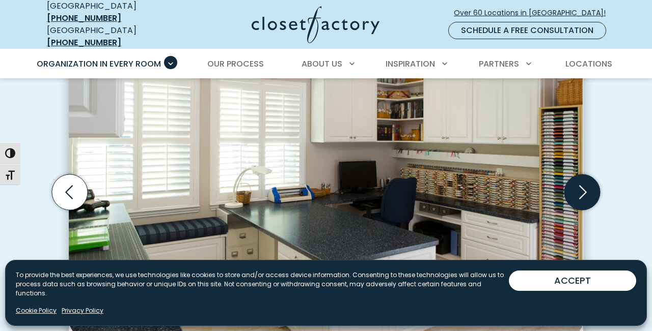
click at [582, 189] on icon "Next slide" at bounding box center [583, 192] width 8 height 14
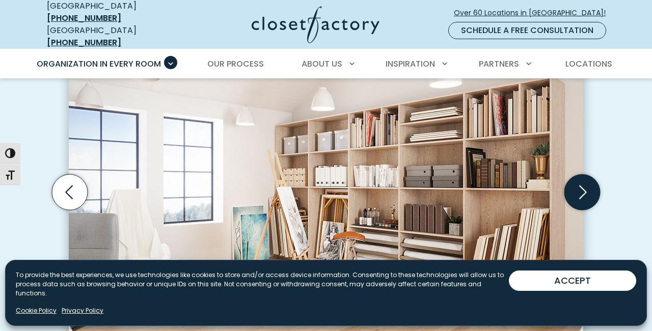
click at [582, 189] on icon "Next slide" at bounding box center [583, 192] width 8 height 14
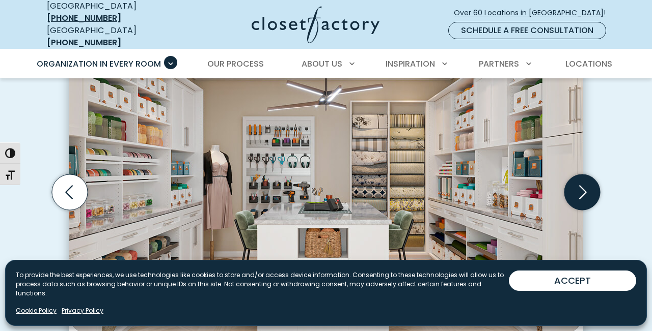
click at [582, 189] on icon "Next slide" at bounding box center [583, 192] width 8 height 14
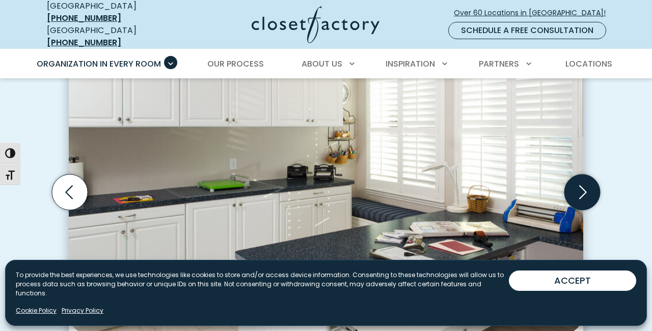
click at [582, 189] on icon "Next slide" at bounding box center [583, 192] width 8 height 14
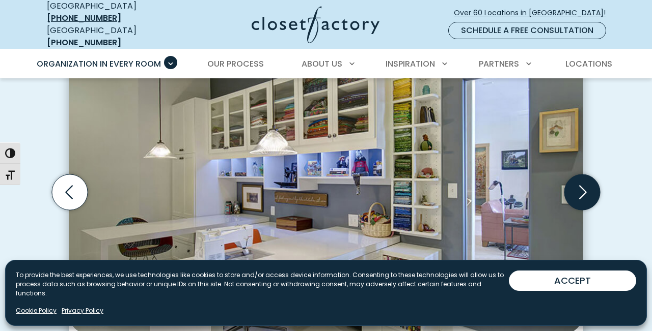
click at [582, 189] on icon "Next slide" at bounding box center [583, 192] width 8 height 14
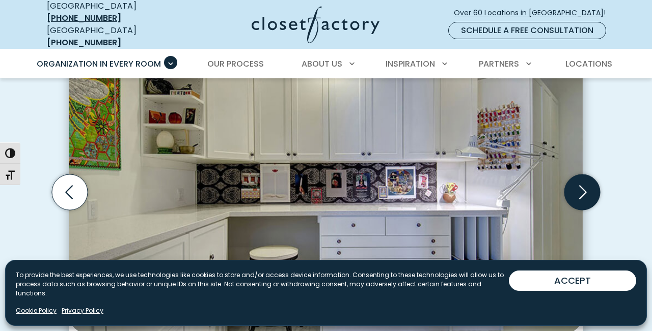
click at [582, 189] on icon "Next slide" at bounding box center [583, 192] width 8 height 14
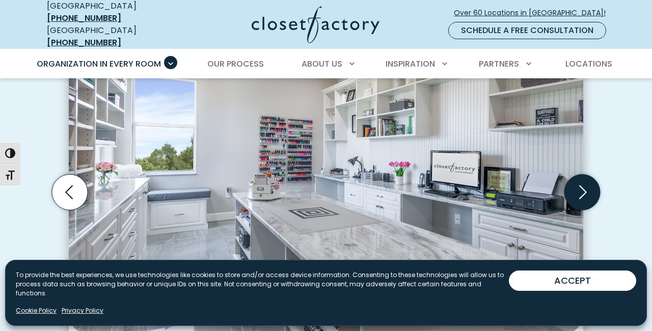
click at [582, 189] on icon "Next slide" at bounding box center [583, 192] width 8 height 14
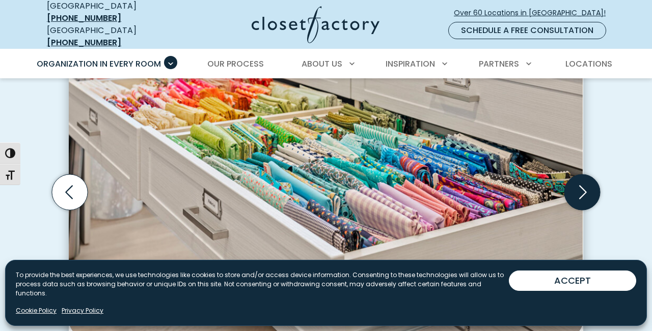
click at [582, 189] on icon "Next slide" at bounding box center [583, 192] width 8 height 14
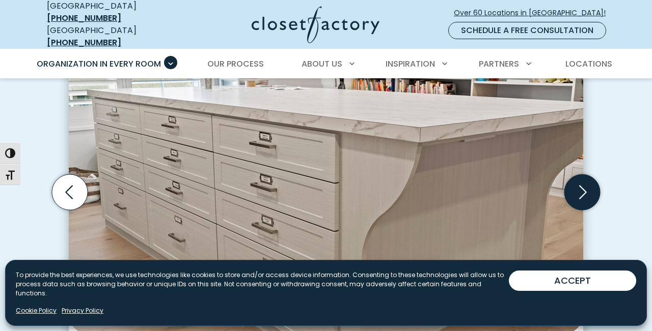
click at [582, 189] on icon "Next slide" at bounding box center [583, 192] width 8 height 14
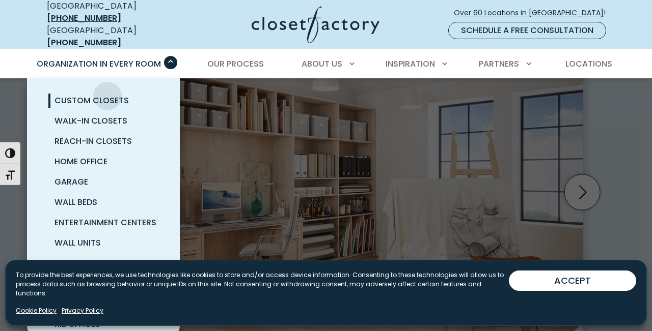
click at [107, 95] on span "Custom Closets" at bounding box center [91, 101] width 74 height 12
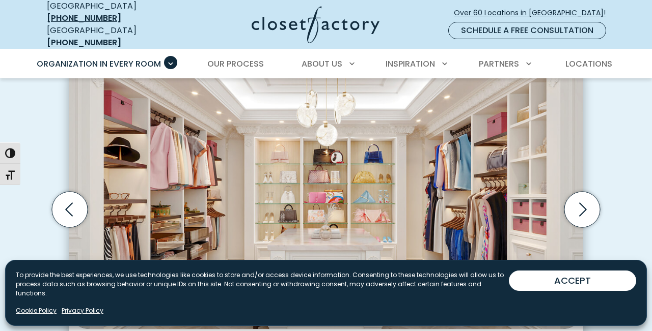
scroll to position [320, 0]
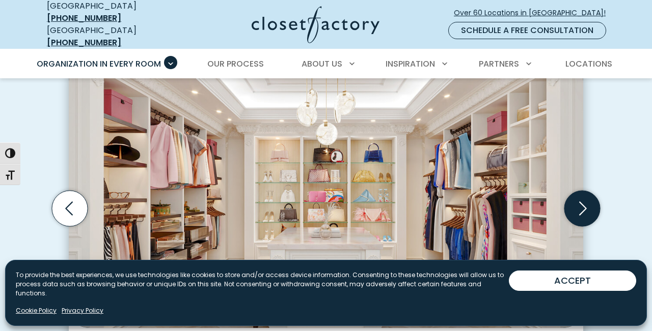
click at [577, 212] on icon "Next slide" at bounding box center [582, 209] width 36 height 36
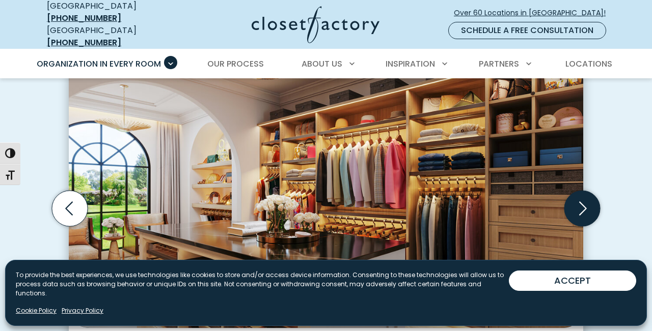
click at [577, 212] on icon "Next slide" at bounding box center [582, 209] width 36 height 36
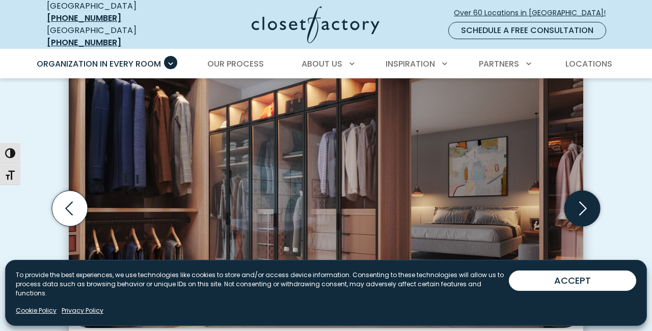
click at [577, 212] on icon "Next slide" at bounding box center [582, 209] width 36 height 36
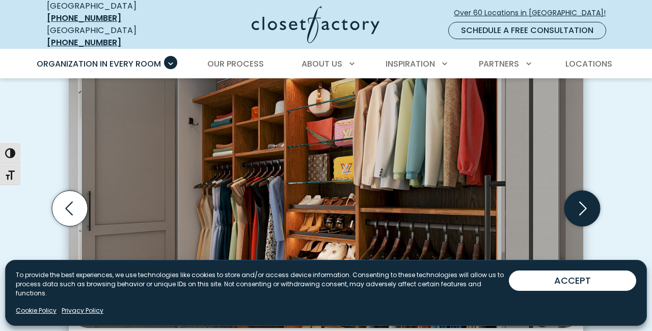
click at [577, 212] on icon "Next slide" at bounding box center [582, 209] width 36 height 36
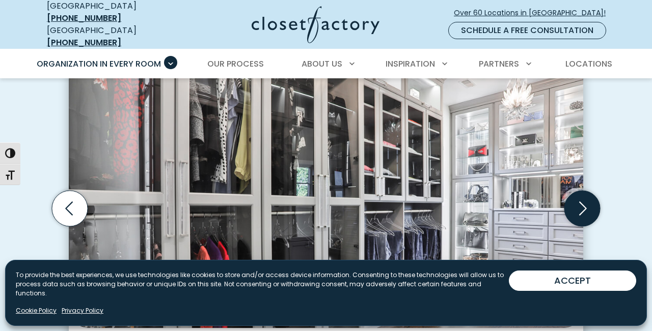
click at [577, 212] on icon "Next slide" at bounding box center [582, 209] width 36 height 36
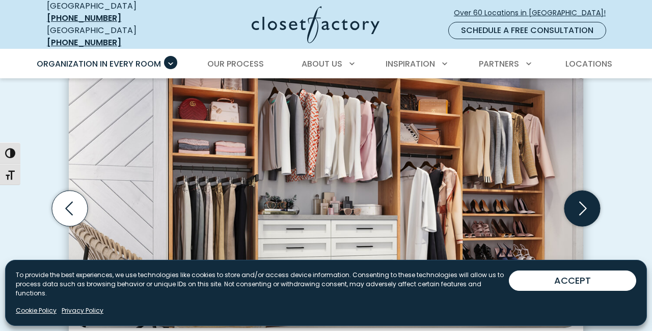
click at [577, 212] on icon "Next slide" at bounding box center [582, 209] width 36 height 36
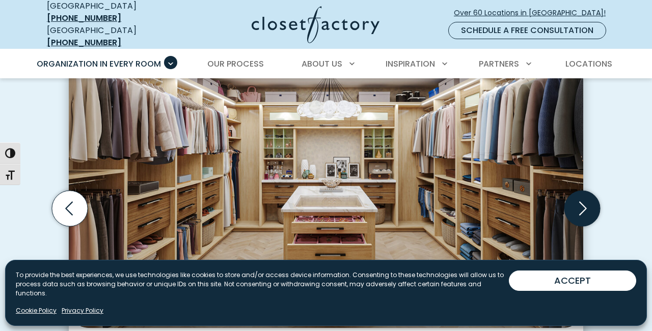
click at [577, 212] on icon "Next slide" at bounding box center [582, 209] width 36 height 36
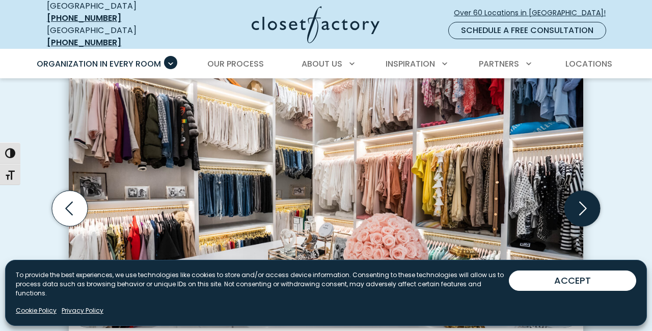
click at [577, 212] on icon "Next slide" at bounding box center [582, 209] width 36 height 36
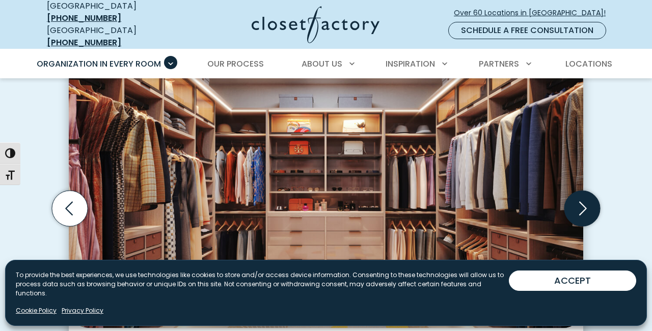
click at [577, 212] on icon "Next slide" at bounding box center [582, 209] width 36 height 36
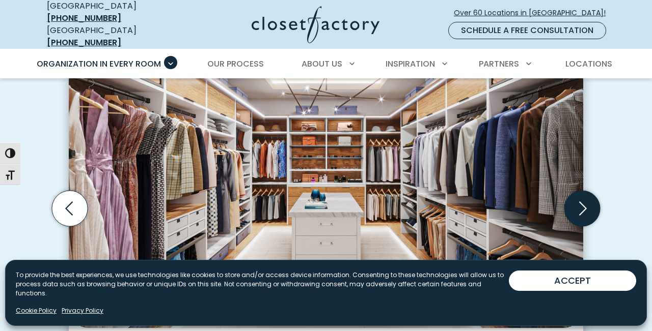
click at [577, 212] on icon "Next slide" at bounding box center [582, 209] width 36 height 36
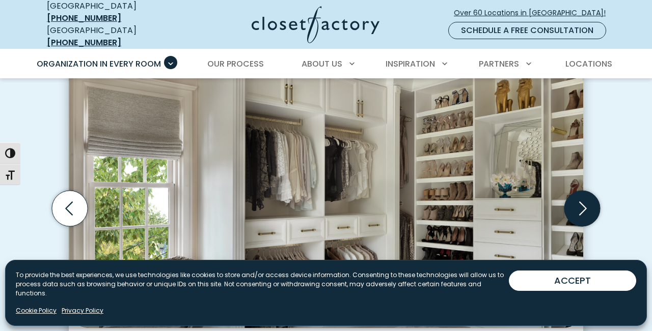
click at [577, 212] on icon "Next slide" at bounding box center [582, 209] width 36 height 36
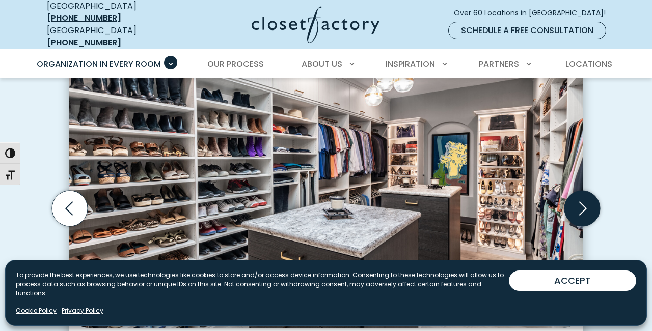
click at [577, 212] on icon "Next slide" at bounding box center [582, 209] width 36 height 36
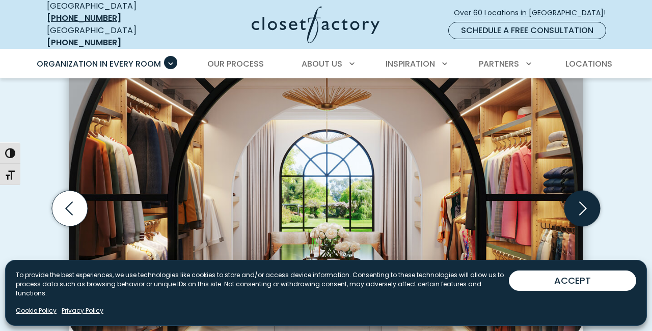
click at [577, 212] on icon "Next slide" at bounding box center [582, 209] width 36 height 36
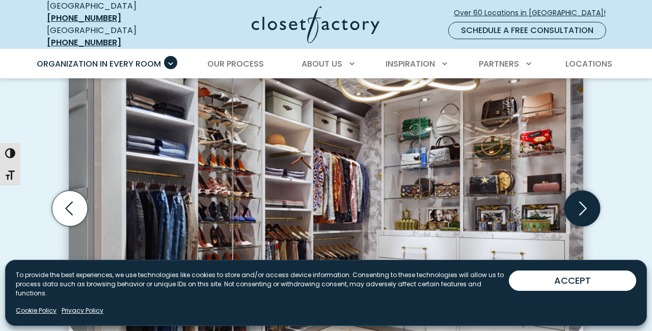
click at [577, 212] on icon "Next slide" at bounding box center [582, 209] width 36 height 36
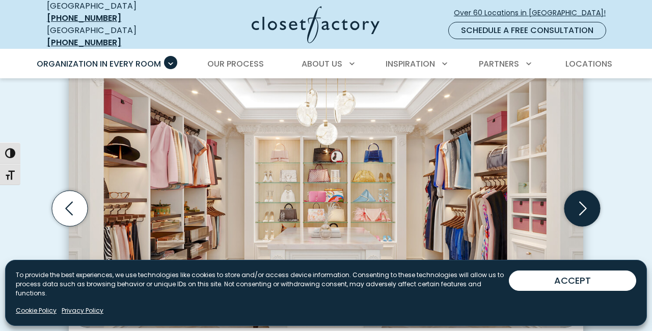
click at [577, 212] on icon "Next slide" at bounding box center [582, 209] width 36 height 36
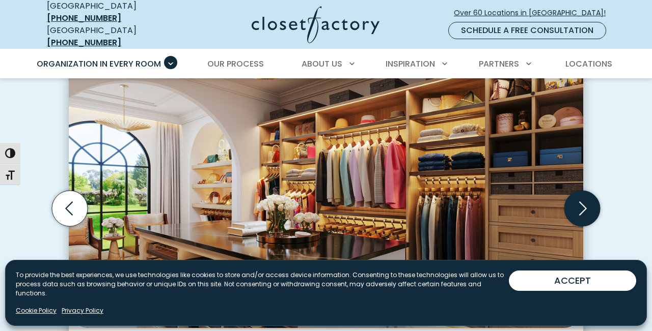
click at [577, 212] on icon "Next slide" at bounding box center [582, 209] width 36 height 36
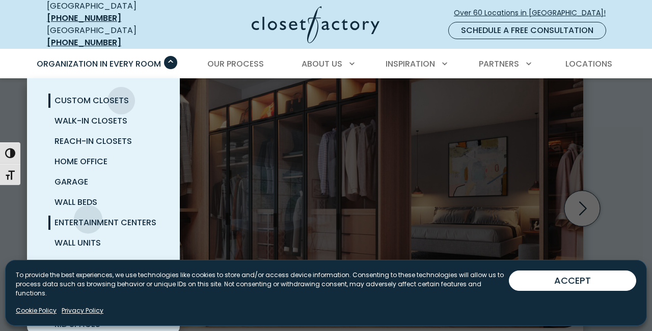
click at [88, 217] on span "Entertainment Centers" at bounding box center [105, 223] width 102 height 12
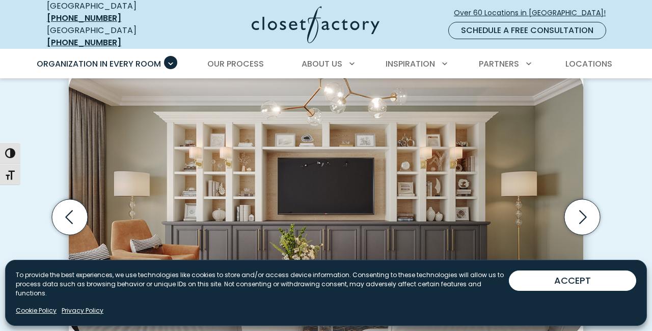
scroll to position [301, 0]
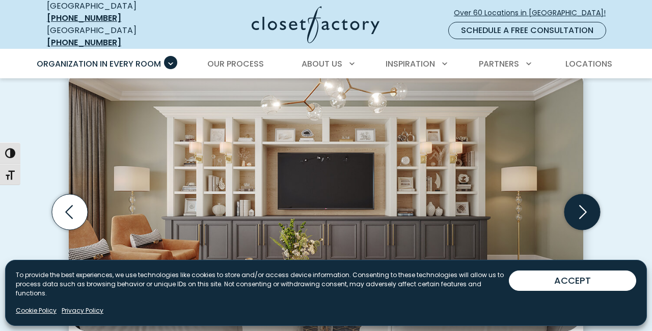
click at [579, 195] on icon "Next slide" at bounding box center [582, 213] width 36 height 36
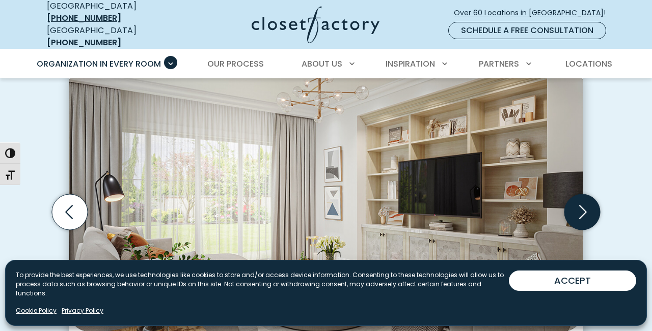
click at [579, 195] on icon "Next slide" at bounding box center [582, 213] width 36 height 36
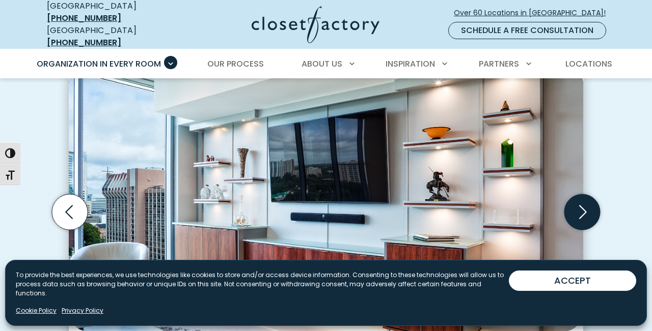
click at [579, 195] on icon "Next slide" at bounding box center [582, 213] width 36 height 36
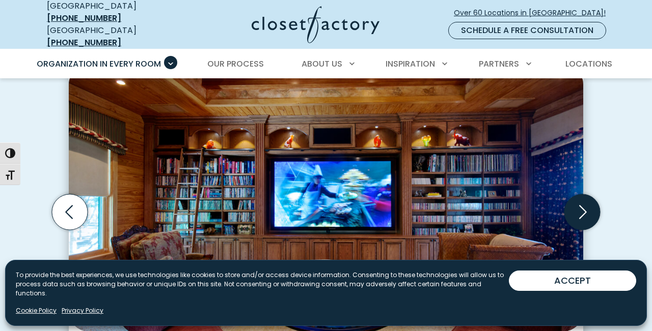
click at [579, 195] on icon "Next slide" at bounding box center [582, 213] width 36 height 36
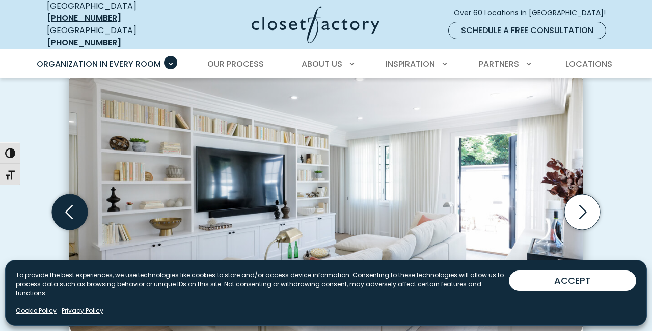
click at [77, 195] on icon "Previous slide" at bounding box center [70, 213] width 36 height 36
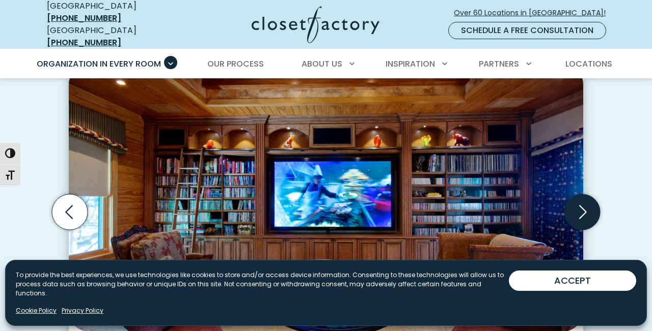
click at [588, 195] on icon "Next slide" at bounding box center [582, 213] width 36 height 36
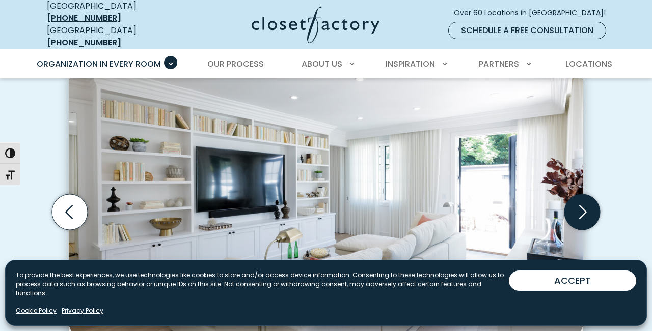
click at [588, 196] on icon "Next slide" at bounding box center [582, 213] width 36 height 36
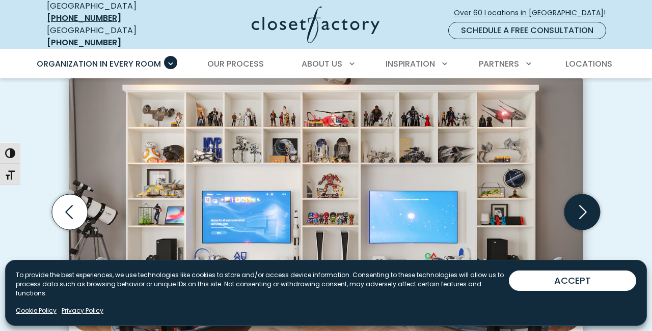
click at [588, 196] on icon "Next slide" at bounding box center [582, 213] width 36 height 36
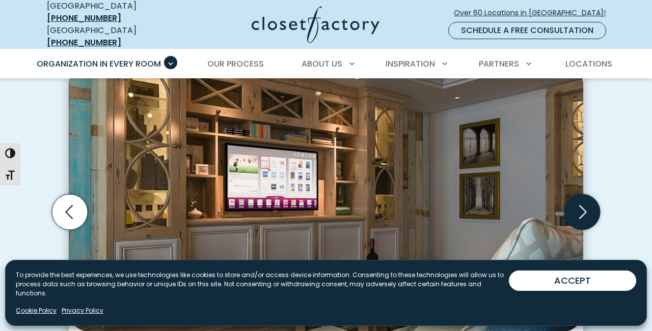
click at [588, 196] on icon "Next slide" at bounding box center [582, 213] width 36 height 36
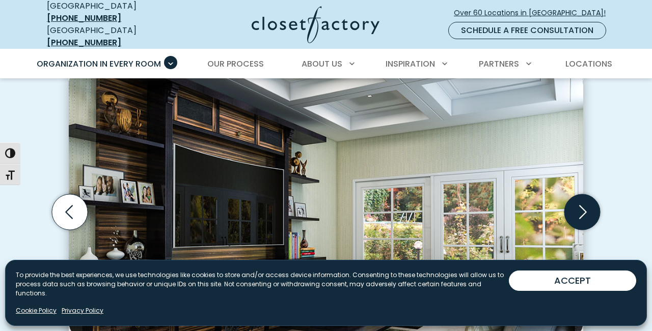
click at [588, 197] on icon "Next slide" at bounding box center [582, 213] width 36 height 36
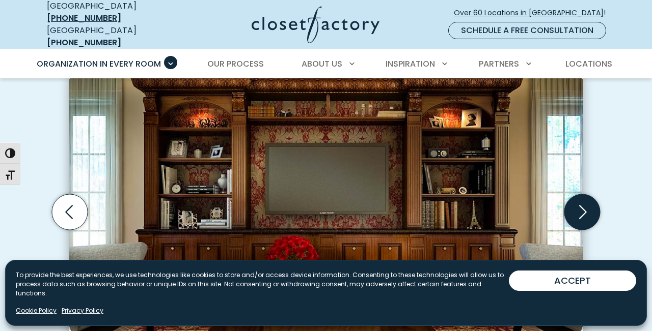
click at [588, 198] on icon "Next slide" at bounding box center [582, 213] width 36 height 36
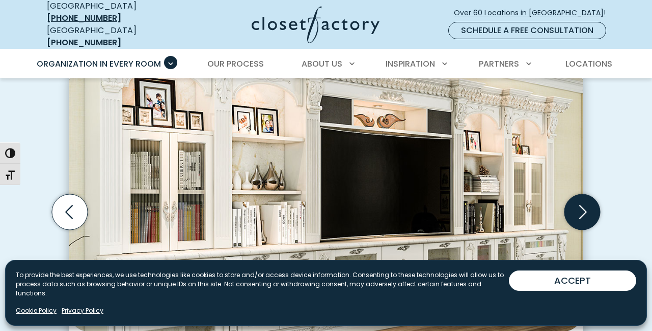
click at [588, 198] on icon "Next slide" at bounding box center [582, 213] width 36 height 36
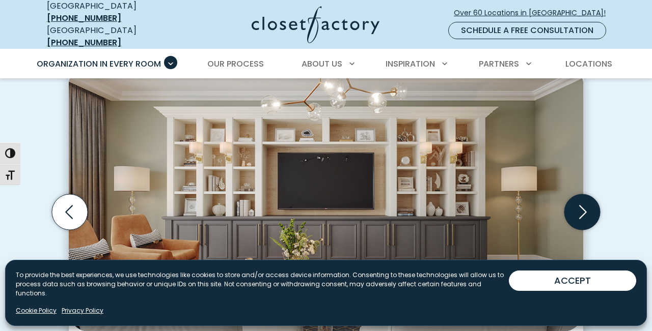
click at [588, 198] on icon "Next slide" at bounding box center [582, 213] width 36 height 36
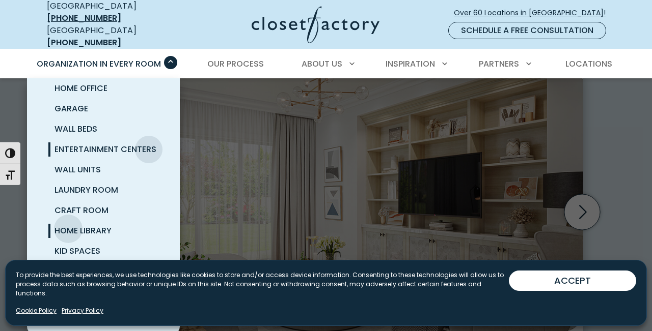
scroll to position [73, 0]
click at [68, 225] on span "Home Library" at bounding box center [82, 231] width 57 height 12
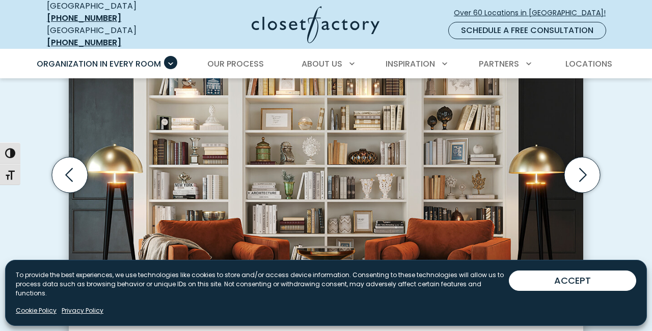
scroll to position [346, 0]
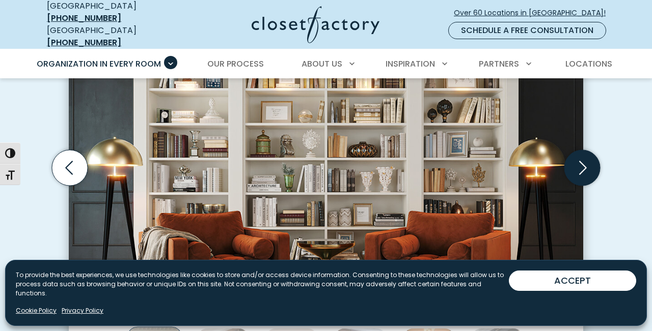
click at [594, 171] on icon "Next slide" at bounding box center [582, 168] width 36 height 36
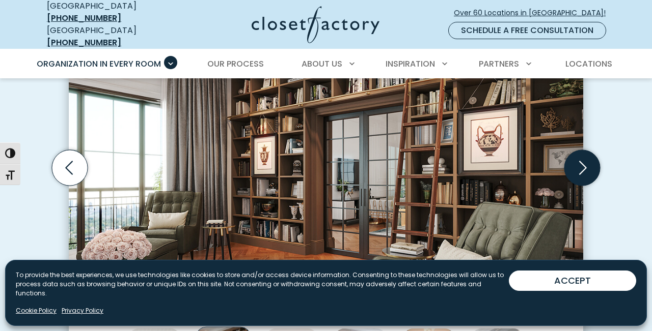
click at [594, 171] on icon "Next slide" at bounding box center [582, 168] width 36 height 36
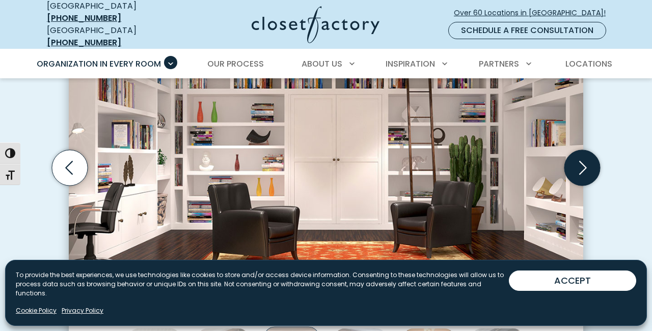
click at [594, 171] on icon "Next slide" at bounding box center [582, 168] width 36 height 36
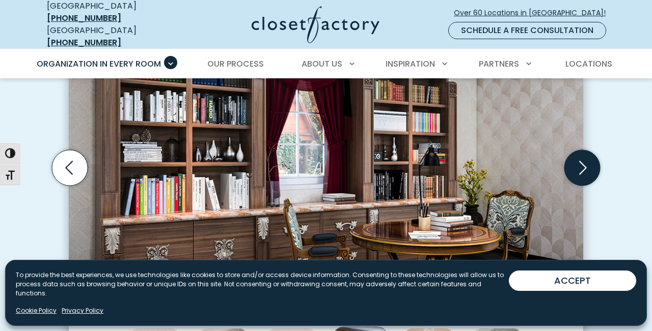
click at [594, 171] on icon "Next slide" at bounding box center [582, 168] width 36 height 36
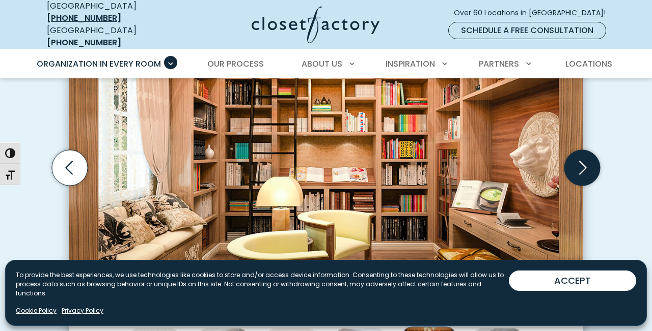
click at [594, 171] on icon "Next slide" at bounding box center [582, 168] width 36 height 36
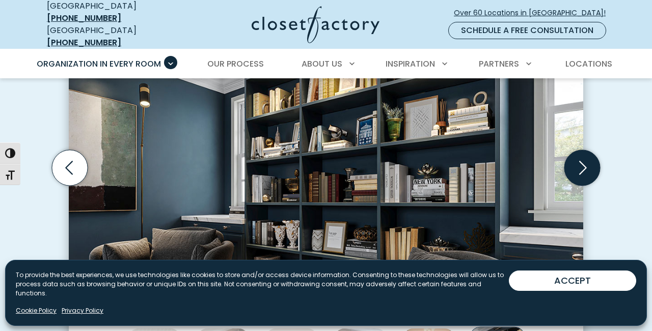
click at [594, 171] on icon "Next slide" at bounding box center [582, 168] width 36 height 36
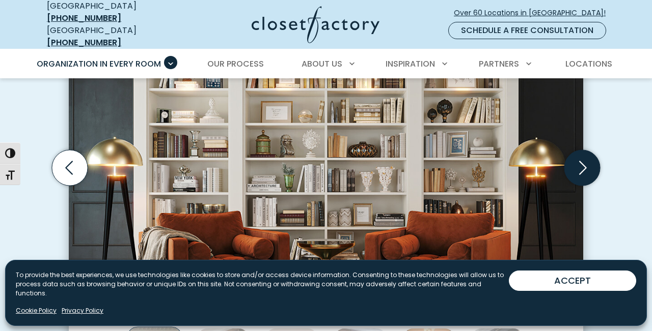
click at [594, 171] on icon "Next slide" at bounding box center [582, 168] width 36 height 36
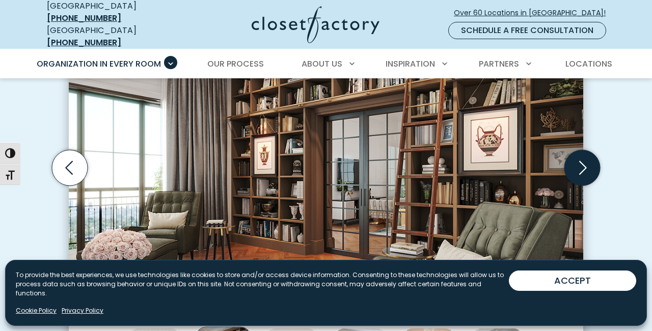
click at [594, 171] on icon "Next slide" at bounding box center [582, 168] width 36 height 36
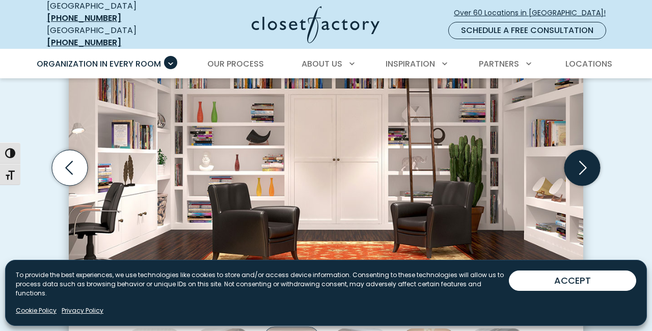
click at [594, 171] on icon "Next slide" at bounding box center [582, 168] width 36 height 36
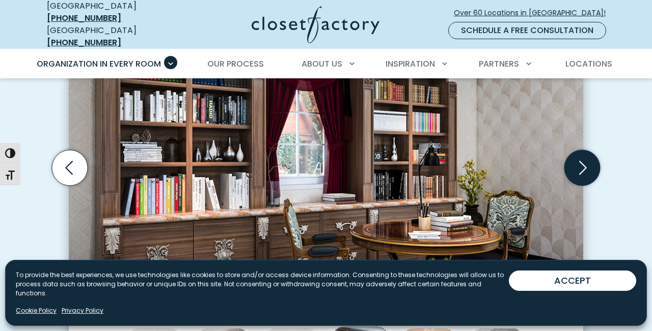
click at [594, 171] on icon "Next slide" at bounding box center [582, 168] width 36 height 36
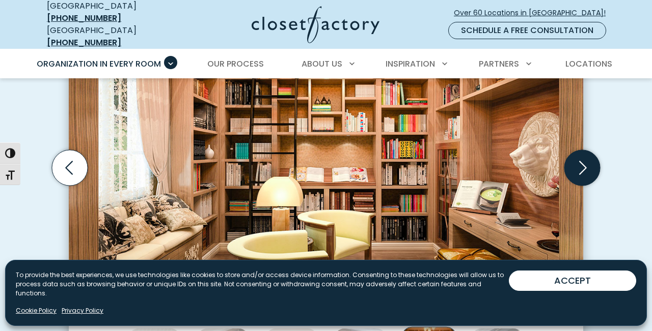
click at [594, 171] on icon "Next slide" at bounding box center [582, 168] width 36 height 36
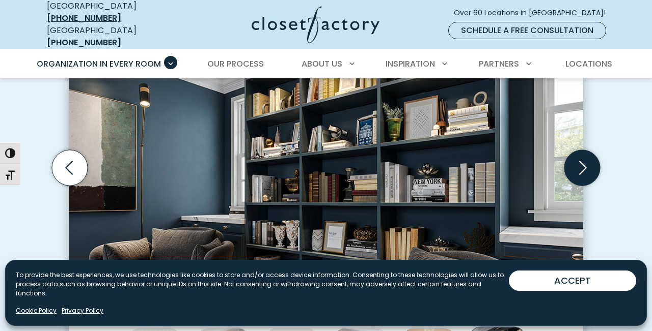
click at [594, 171] on icon "Next slide" at bounding box center [582, 168] width 36 height 36
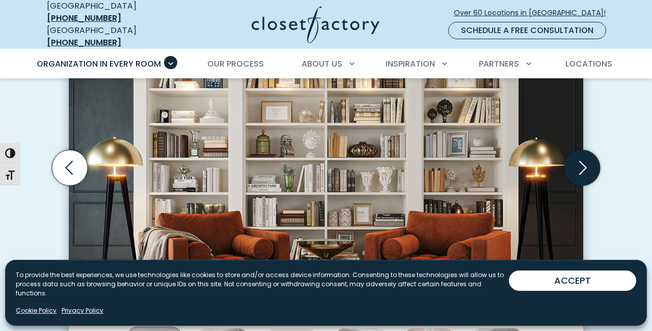
click at [594, 171] on icon "Next slide" at bounding box center [582, 168] width 36 height 36
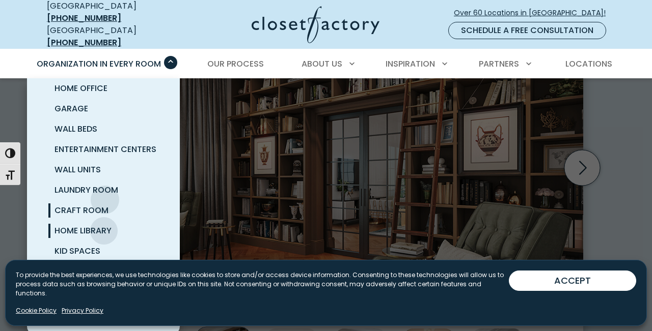
scroll to position [73, 0]
click at [73, 245] on span "Kid Spaces" at bounding box center [77, 251] width 46 height 12
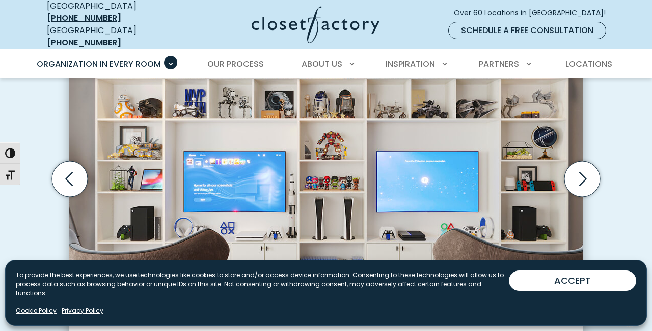
scroll to position [355, 0]
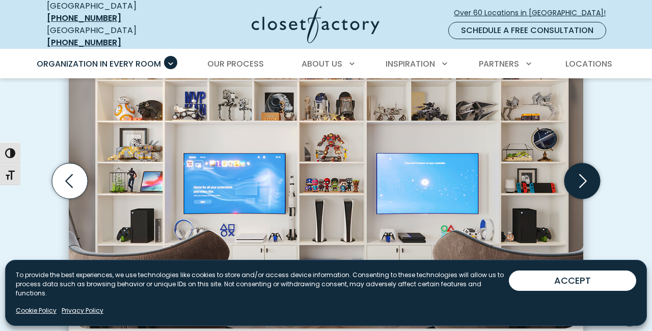
click at [578, 180] on icon "Next slide" at bounding box center [582, 181] width 36 height 36
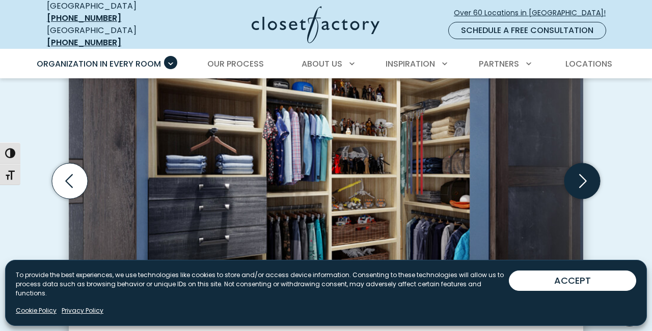
click at [578, 180] on icon "Next slide" at bounding box center [582, 181] width 36 height 36
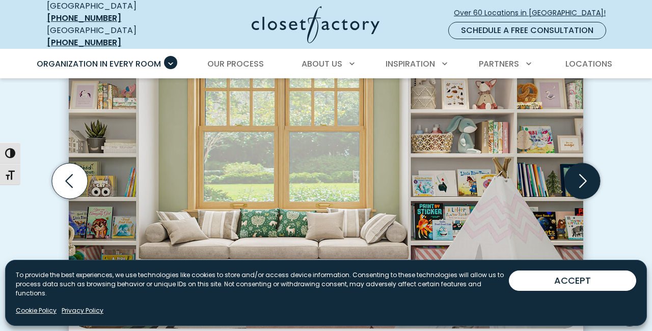
click at [578, 180] on icon "Next slide" at bounding box center [582, 181] width 36 height 36
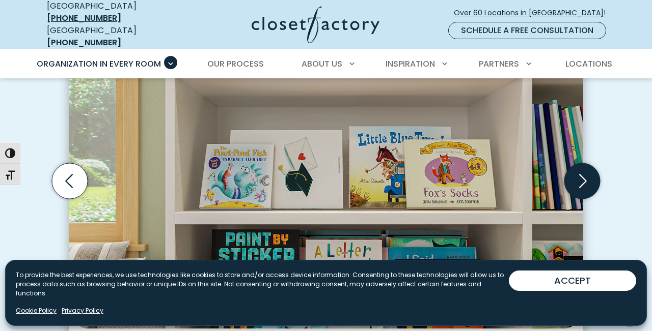
click at [578, 180] on icon "Next slide" at bounding box center [582, 181] width 36 height 36
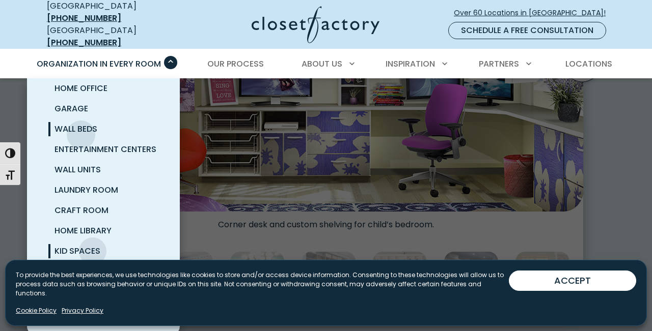
scroll to position [474, 0]
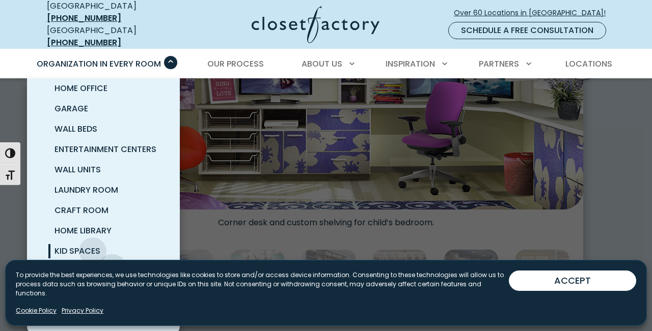
click at [113, 266] on span "Pantry & Wine Storage" at bounding box center [105, 272] width 102 height 12
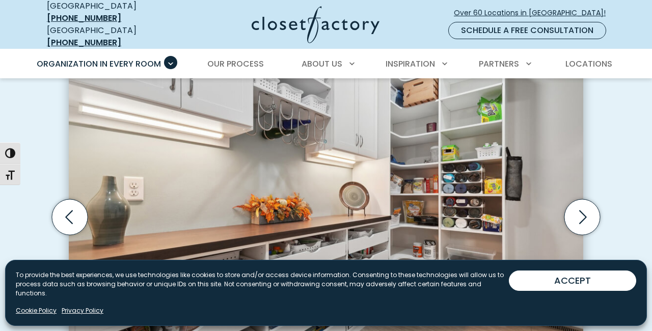
scroll to position [392, 0]
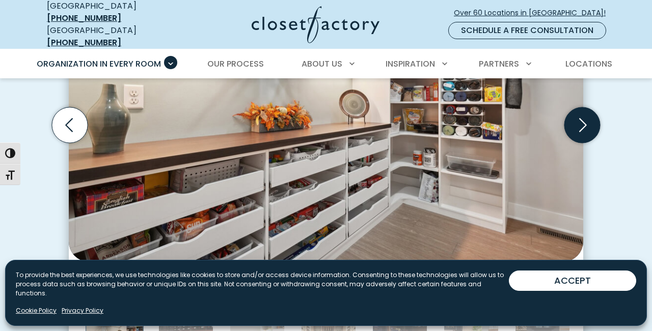
click at [574, 112] on icon "Next slide" at bounding box center [582, 125] width 36 height 36
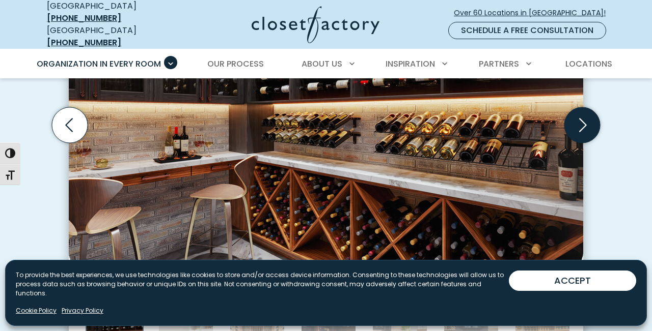
click at [574, 112] on icon "Next slide" at bounding box center [582, 125] width 36 height 36
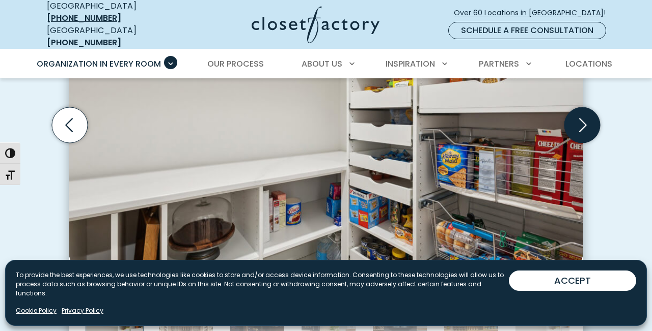
click at [574, 112] on icon "Next slide" at bounding box center [582, 125] width 36 height 36
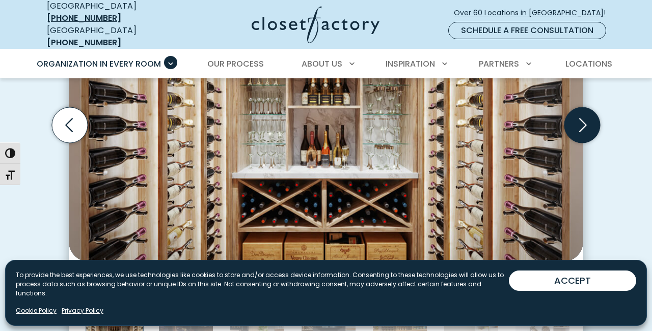
click at [572, 113] on icon "Next slide" at bounding box center [582, 125] width 36 height 36
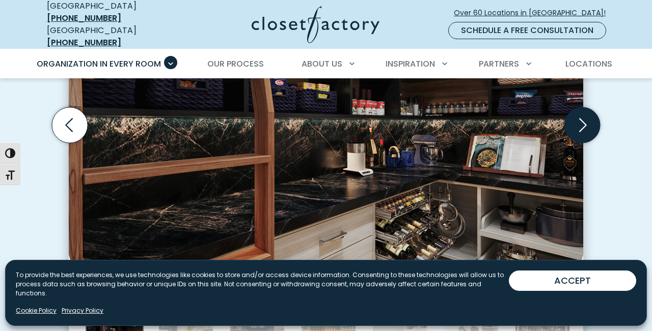
click at [572, 114] on icon "Next slide" at bounding box center [582, 125] width 36 height 36
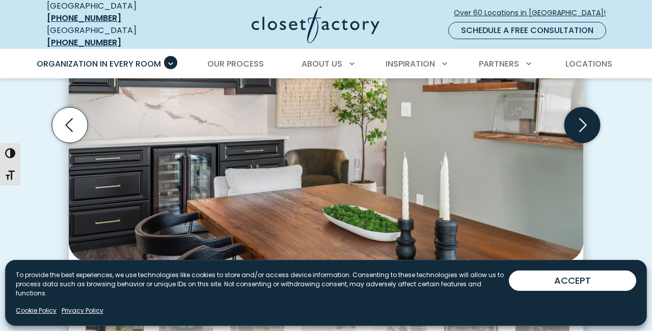
click at [572, 114] on icon "Next slide" at bounding box center [582, 125] width 36 height 36
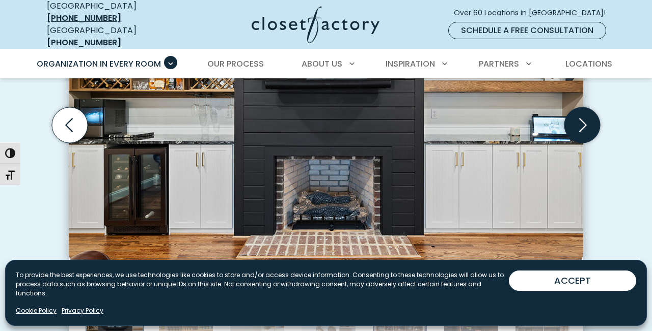
click at [572, 115] on icon "Next slide" at bounding box center [582, 125] width 36 height 36
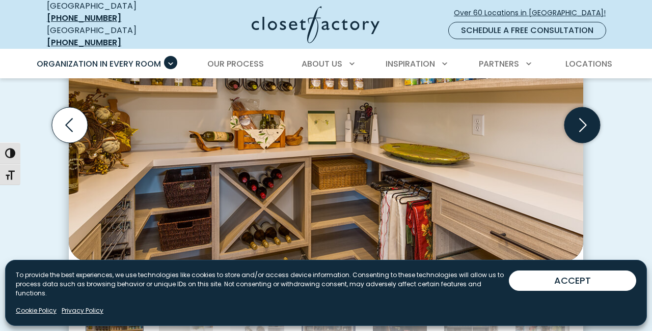
click at [572, 115] on icon "Next slide" at bounding box center [582, 125] width 36 height 36
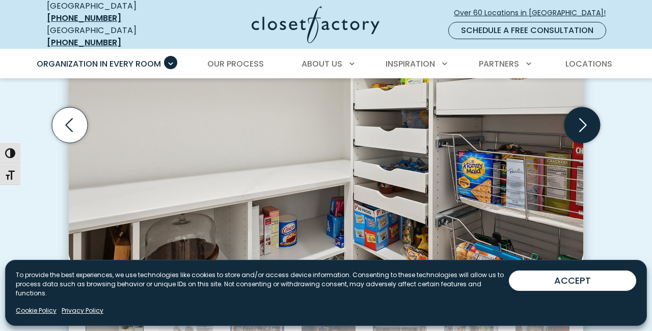
click at [572, 115] on icon "Next slide" at bounding box center [582, 125] width 36 height 36
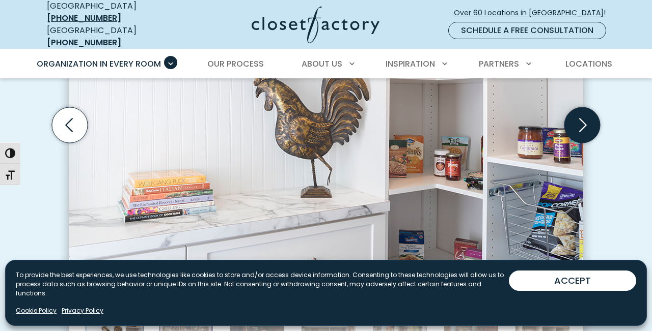
click at [572, 115] on icon "Next slide" at bounding box center [582, 125] width 36 height 36
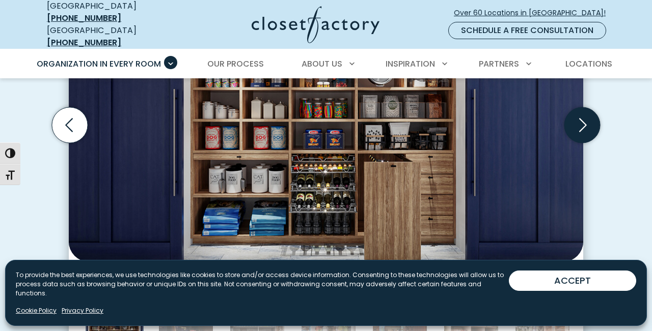
click at [572, 115] on icon "Next slide" at bounding box center [582, 125] width 36 height 36
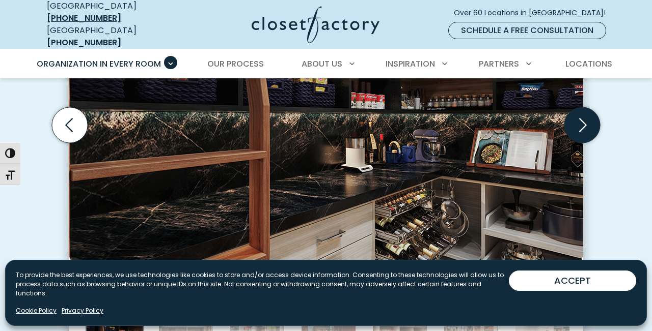
click at [572, 115] on icon "Next slide" at bounding box center [582, 125] width 36 height 36
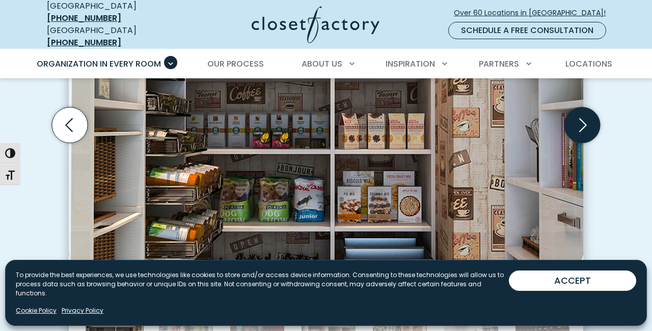
click at [572, 115] on icon "Next slide" at bounding box center [582, 125] width 36 height 36
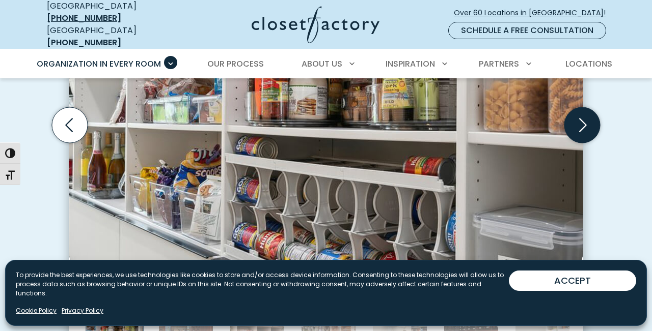
click at [572, 116] on icon "Next slide" at bounding box center [582, 125] width 36 height 36
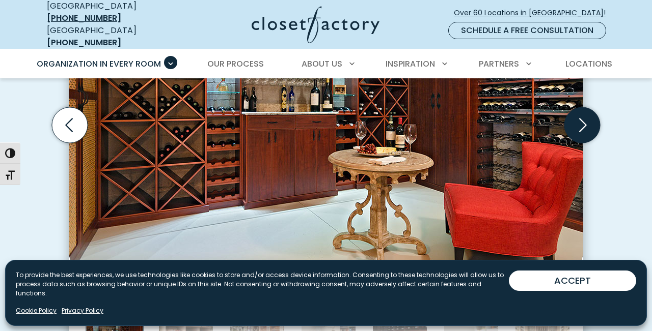
click at [572, 117] on icon "Next slide" at bounding box center [582, 125] width 36 height 36
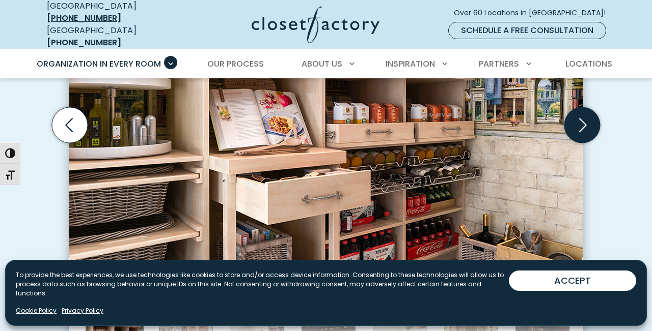
click at [572, 117] on icon "Next slide" at bounding box center [582, 125] width 36 height 36
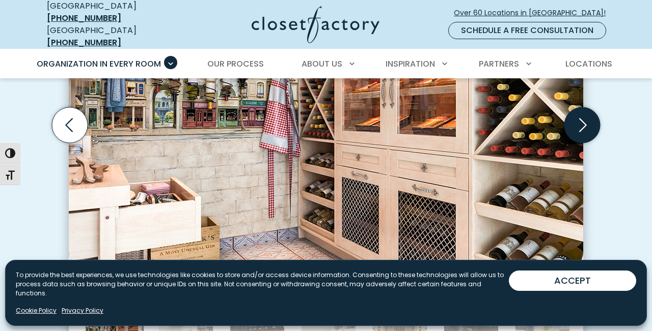
click at [572, 117] on icon "Next slide" at bounding box center [582, 125] width 36 height 36
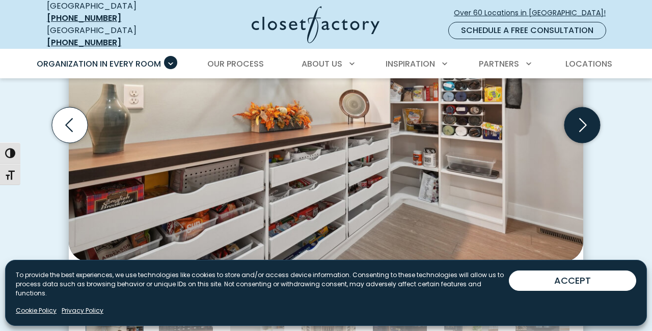
click at [572, 117] on icon "Next slide" at bounding box center [582, 125] width 36 height 36
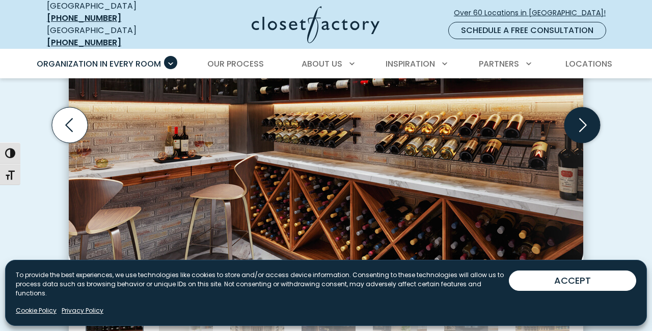
click at [572, 118] on icon "Next slide" at bounding box center [582, 125] width 36 height 36
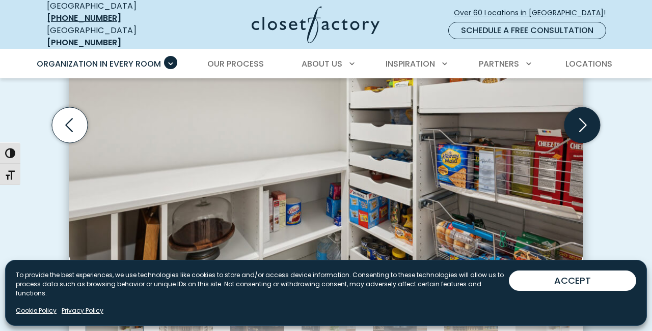
click at [572, 119] on icon "Next slide" at bounding box center [582, 125] width 36 height 36
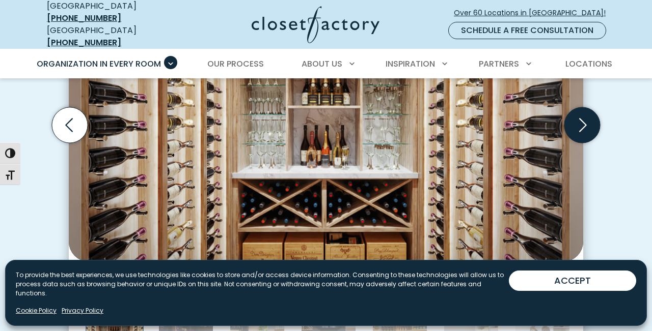
click at [572, 119] on icon "Next slide" at bounding box center [582, 125] width 36 height 36
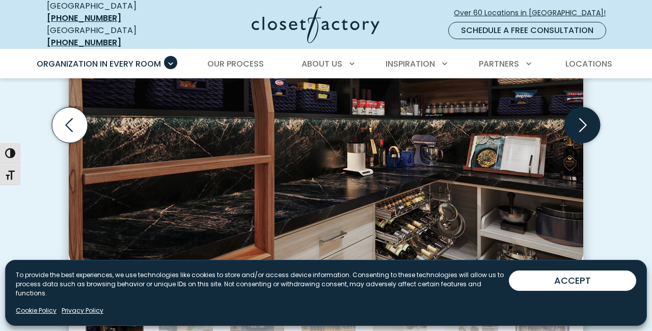
click at [572, 120] on icon "Next slide" at bounding box center [582, 125] width 36 height 36
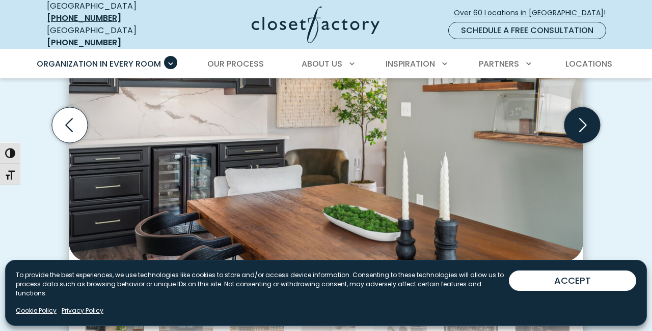
click at [572, 120] on icon "Next slide" at bounding box center [582, 125] width 36 height 36
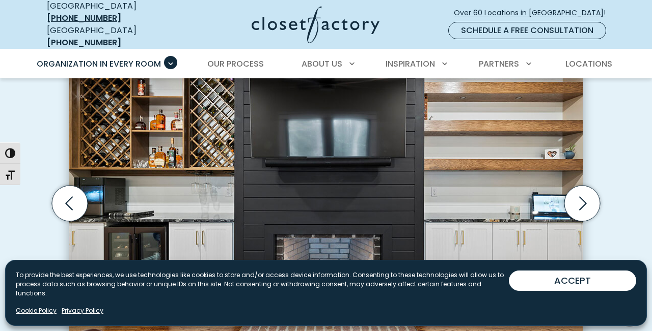
scroll to position [313, 0]
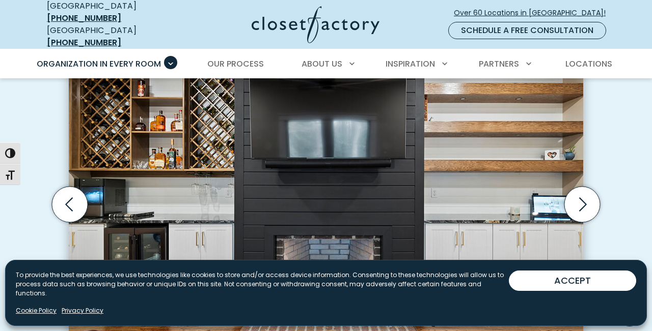
drag, startPoint x: 582, startPoint y: 210, endPoint x: 487, endPoint y: 228, distance: 95.9
click at [487, 228] on div "Custom walk-in pantry with wine storage and humidor. Full-extension white scoop…" at bounding box center [326, 204] width 514 height 331
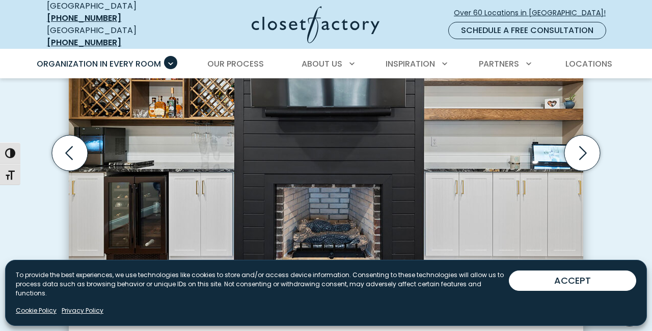
scroll to position [364, 0]
click at [501, 212] on img "Thumbnail Gallery" at bounding box center [326, 144] width 514 height 313
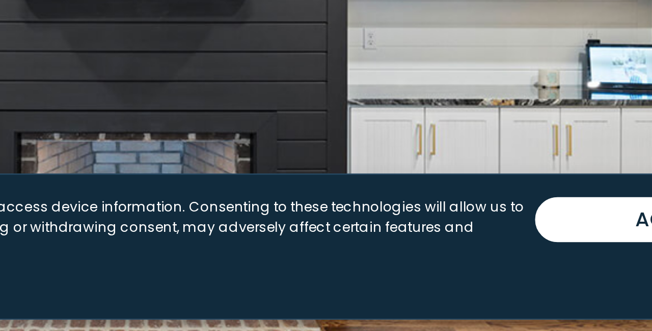
scroll to position [404, 0]
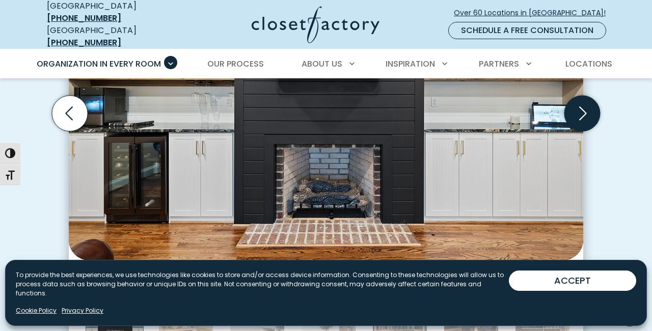
click at [579, 114] on icon "Next slide" at bounding box center [582, 113] width 36 height 36
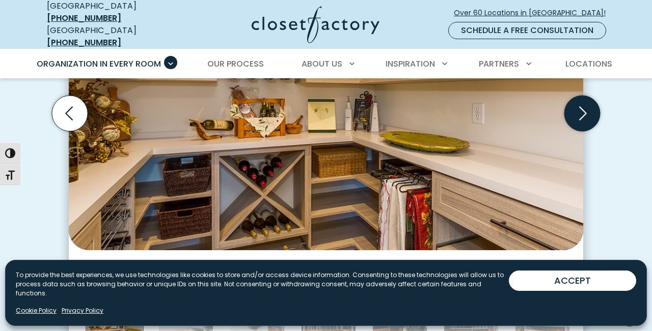
click at [579, 114] on icon "Next slide" at bounding box center [582, 113] width 36 height 36
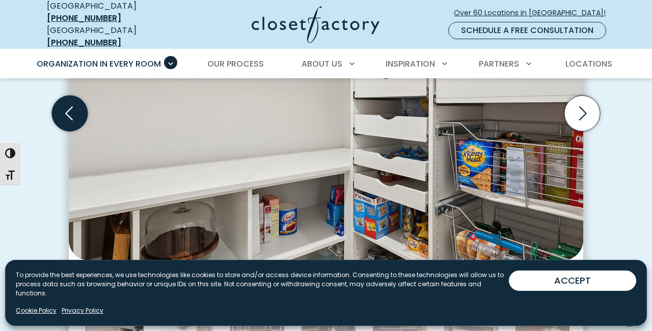
click at [66, 106] on icon "Previous slide" at bounding box center [70, 113] width 36 height 36
